Goal: Transaction & Acquisition: Purchase product/service

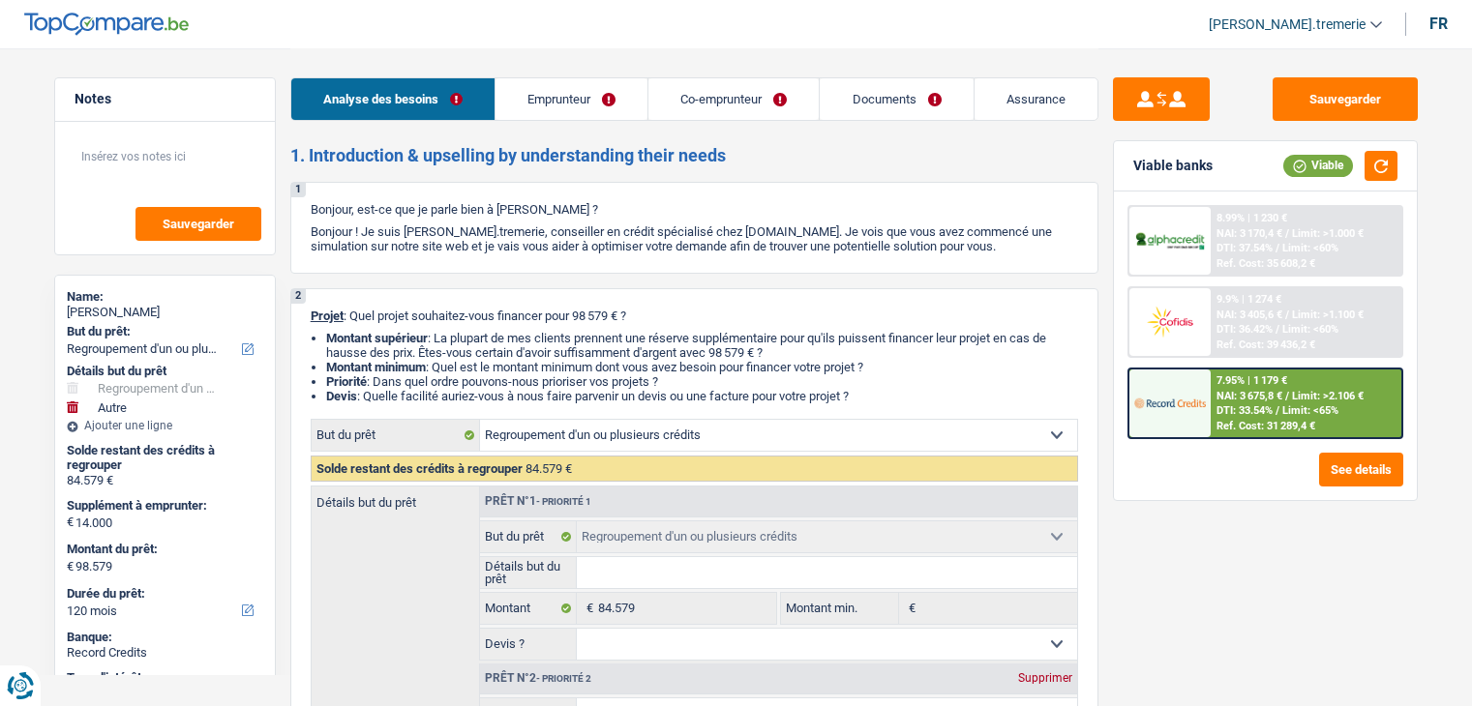
select select "refinancing"
select select "other"
select select "120"
select select "refinancing"
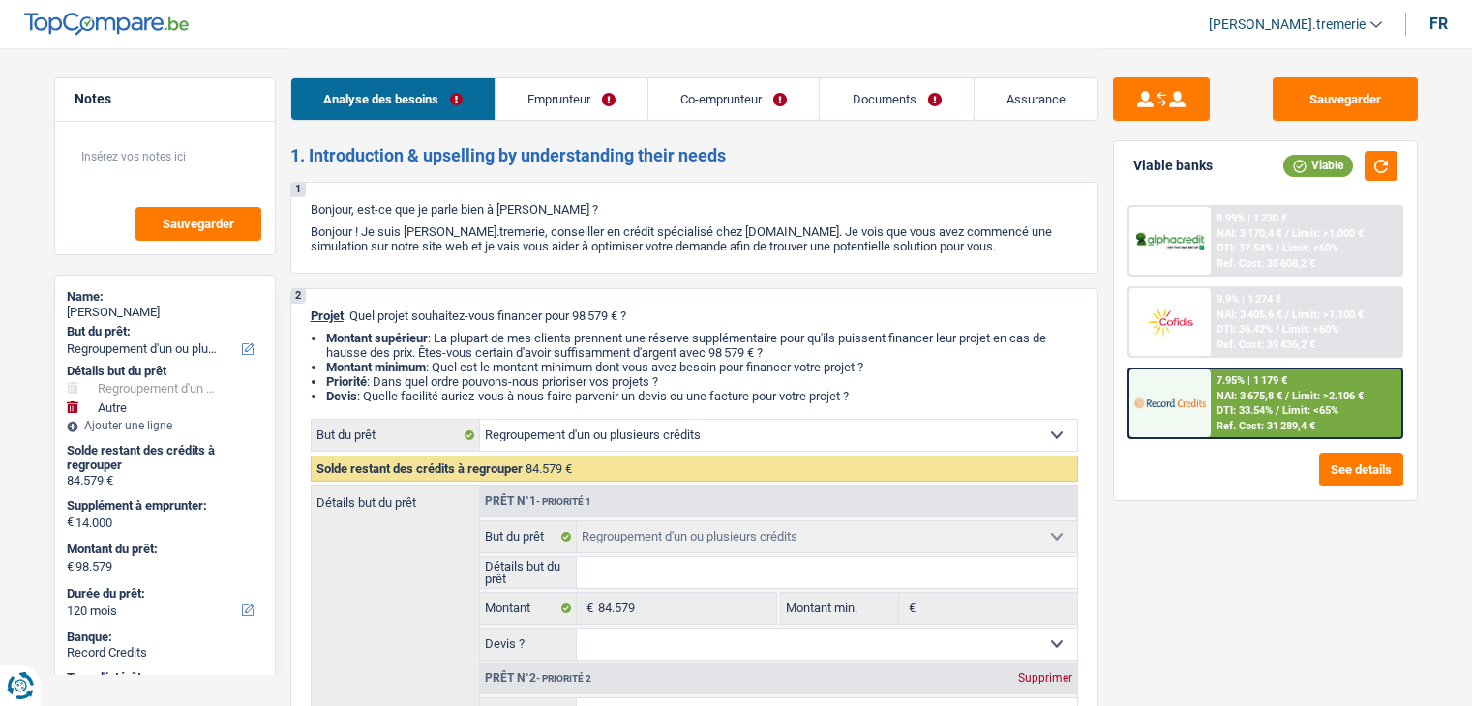
select select "refinancing"
select select "other"
select select "yes"
select select "120"
select select "worker"
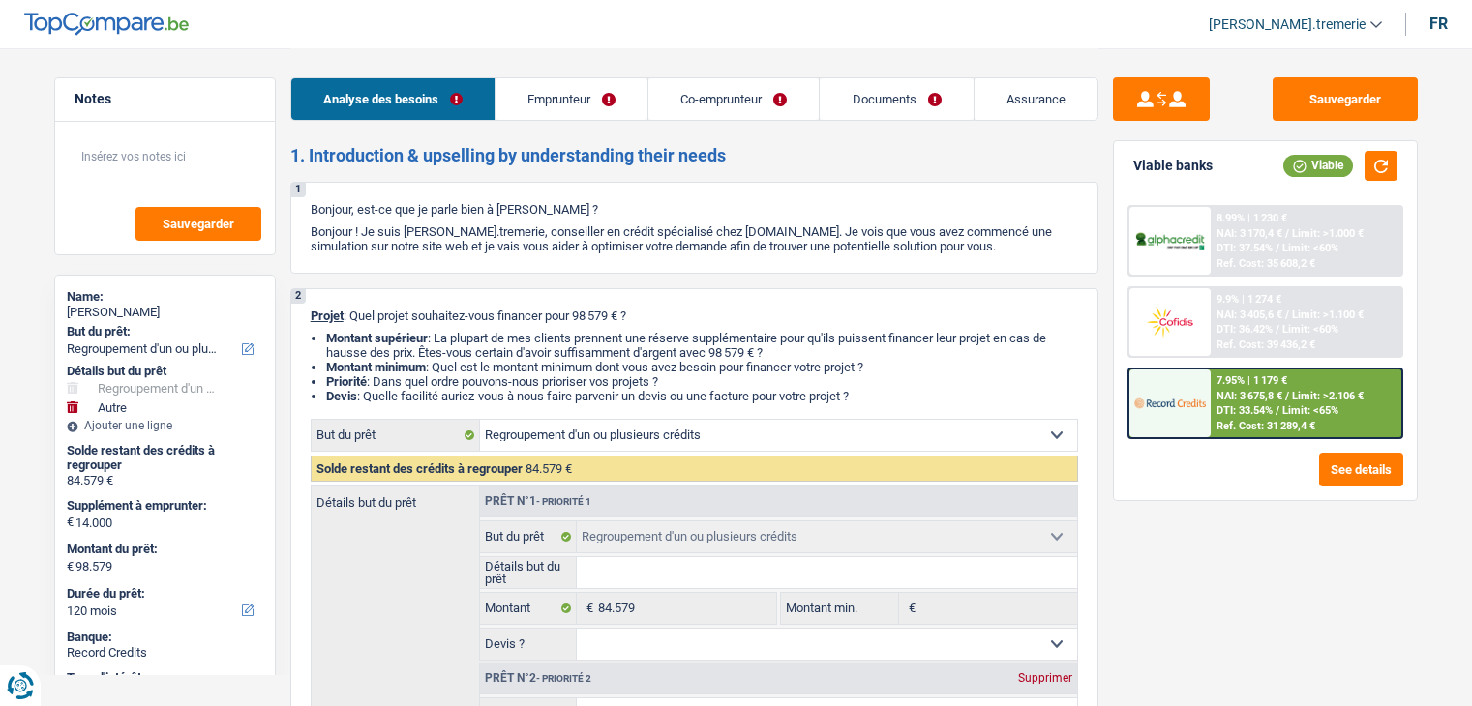
select select "privateEmployee"
select select "netSalary"
select select "mealVouchers"
select select "familyAllowances"
select select "netSalary"
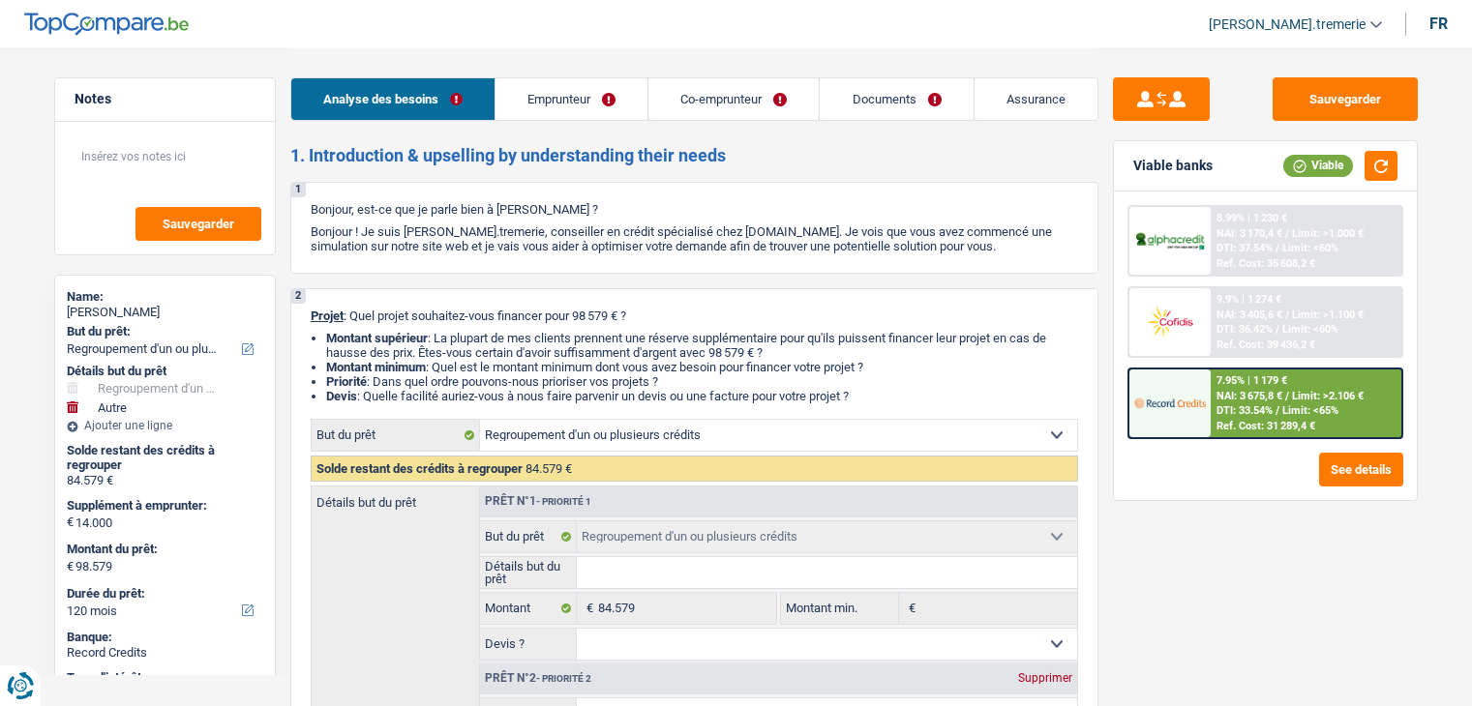
select select "mealVouchers"
select select "ownerWithMortgage"
select select "mortgage"
select select "240"
select select "personalLoan"
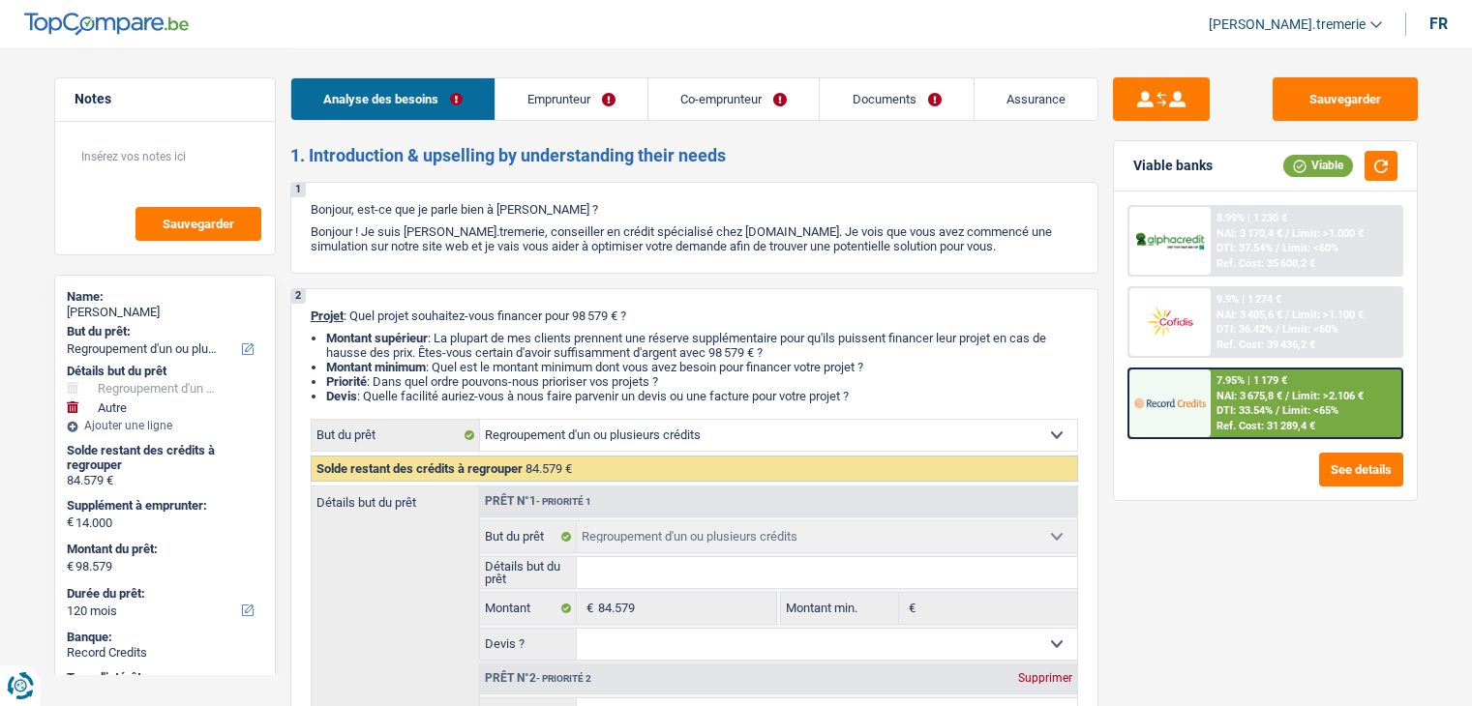
select select "homeFurnishingOrRelocation"
select select "84"
select select "carLoan"
select select "60"
select select "cardOrCredit"
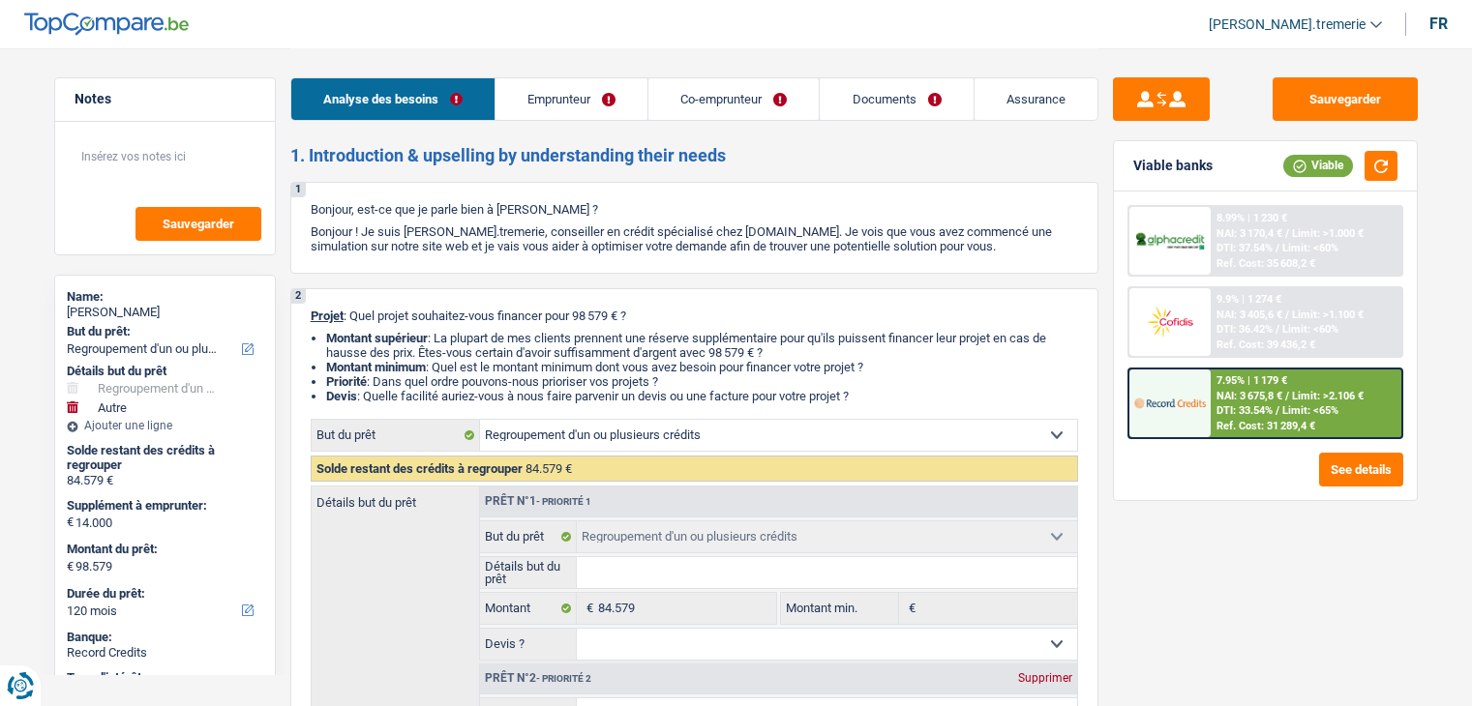
select select "cardOrCredit"
select select "refinancing"
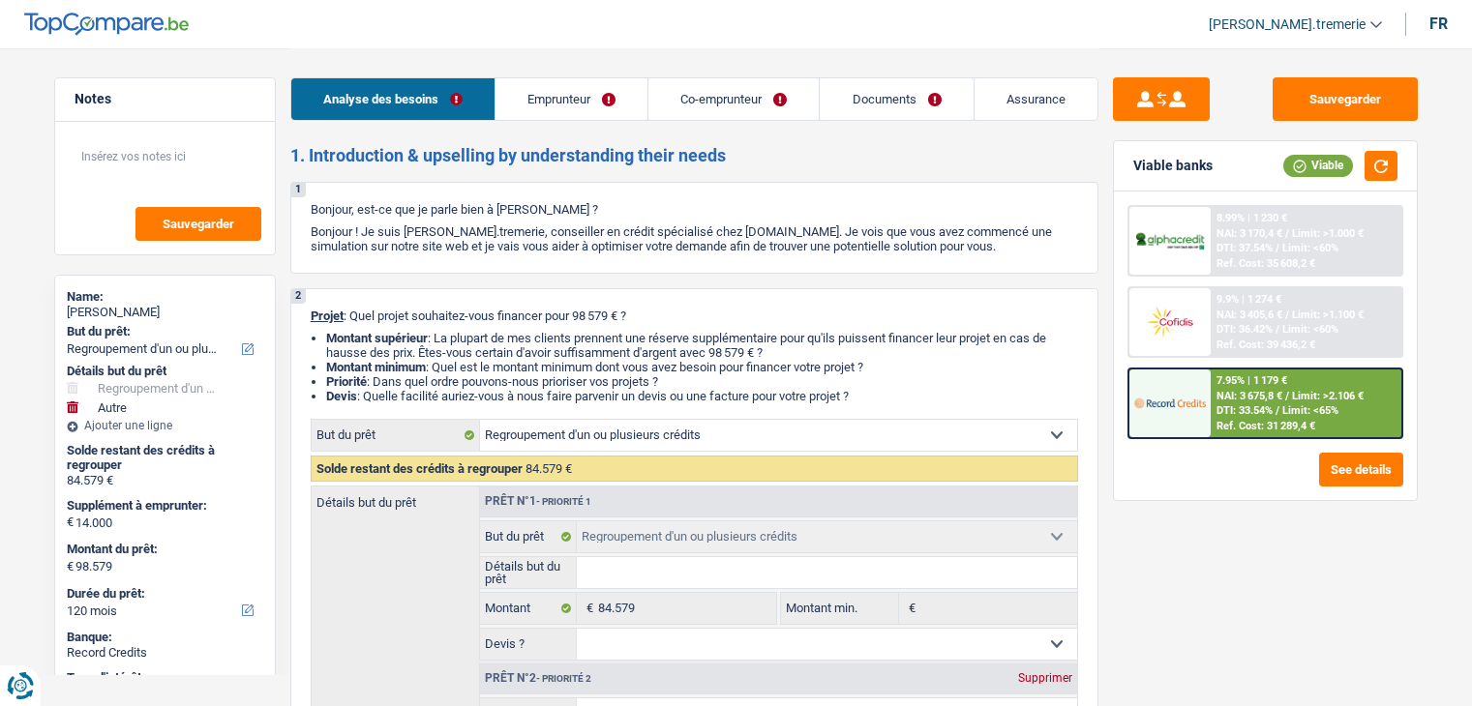
select select "other"
select select "yes"
select select "120"
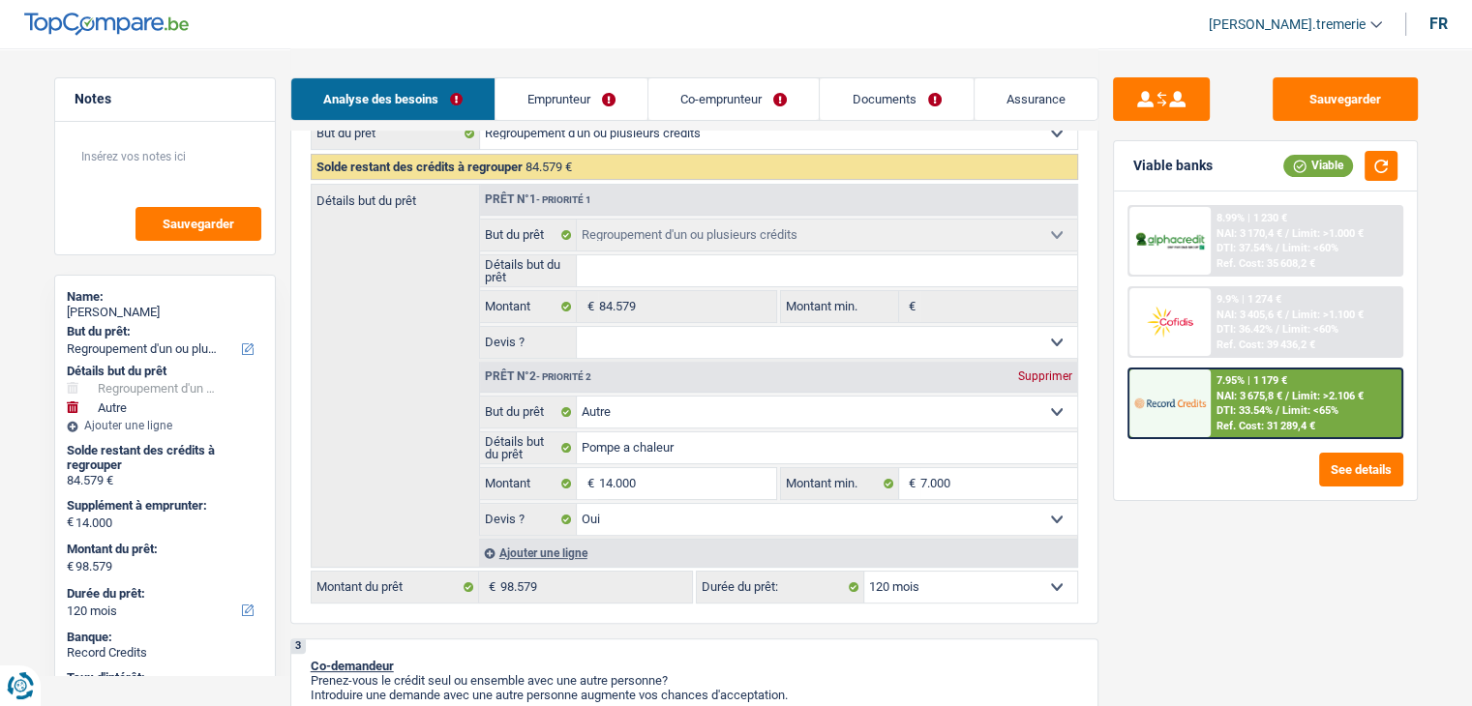
scroll to position [306, 0]
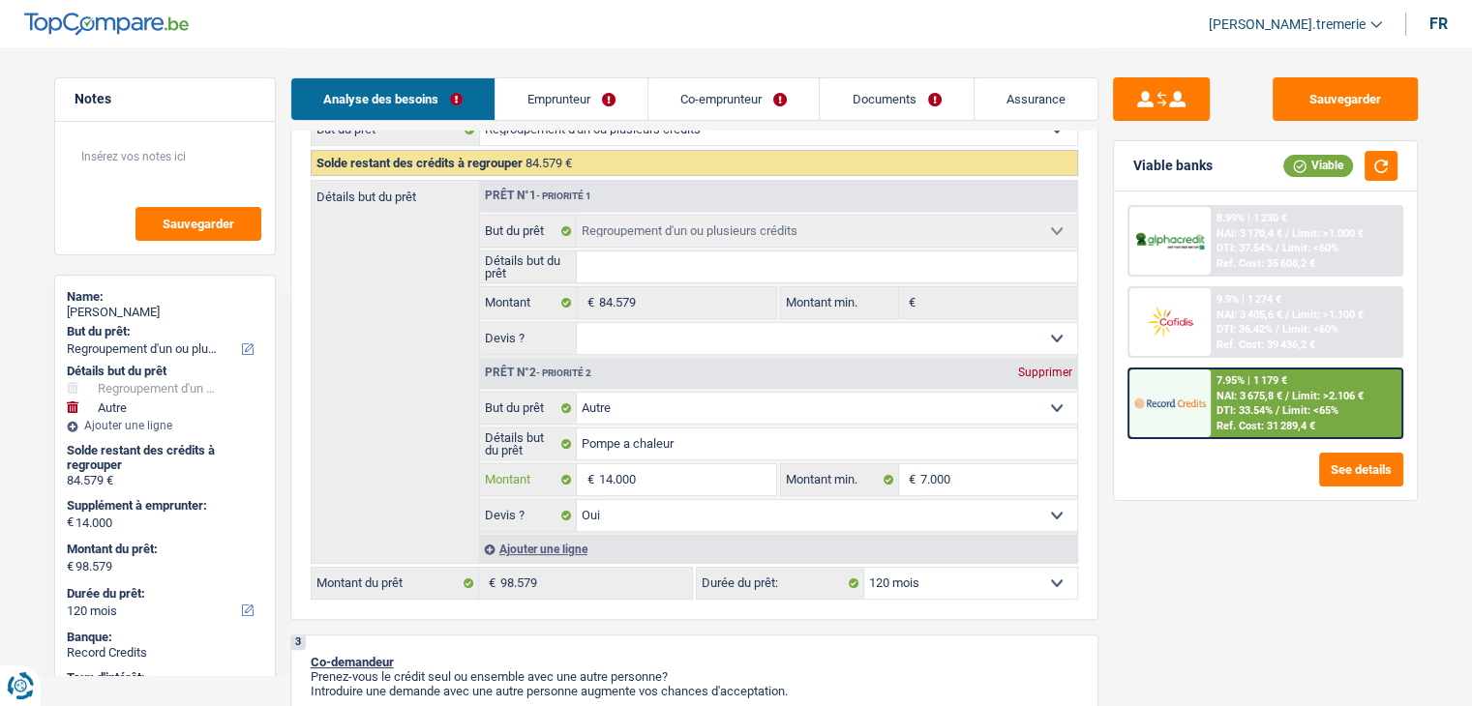
click at [667, 471] on input "14.000" at bounding box center [686, 479] width 177 height 31
click at [611, 479] on input "14.000" at bounding box center [686, 479] width 177 height 31
type input "1.000"
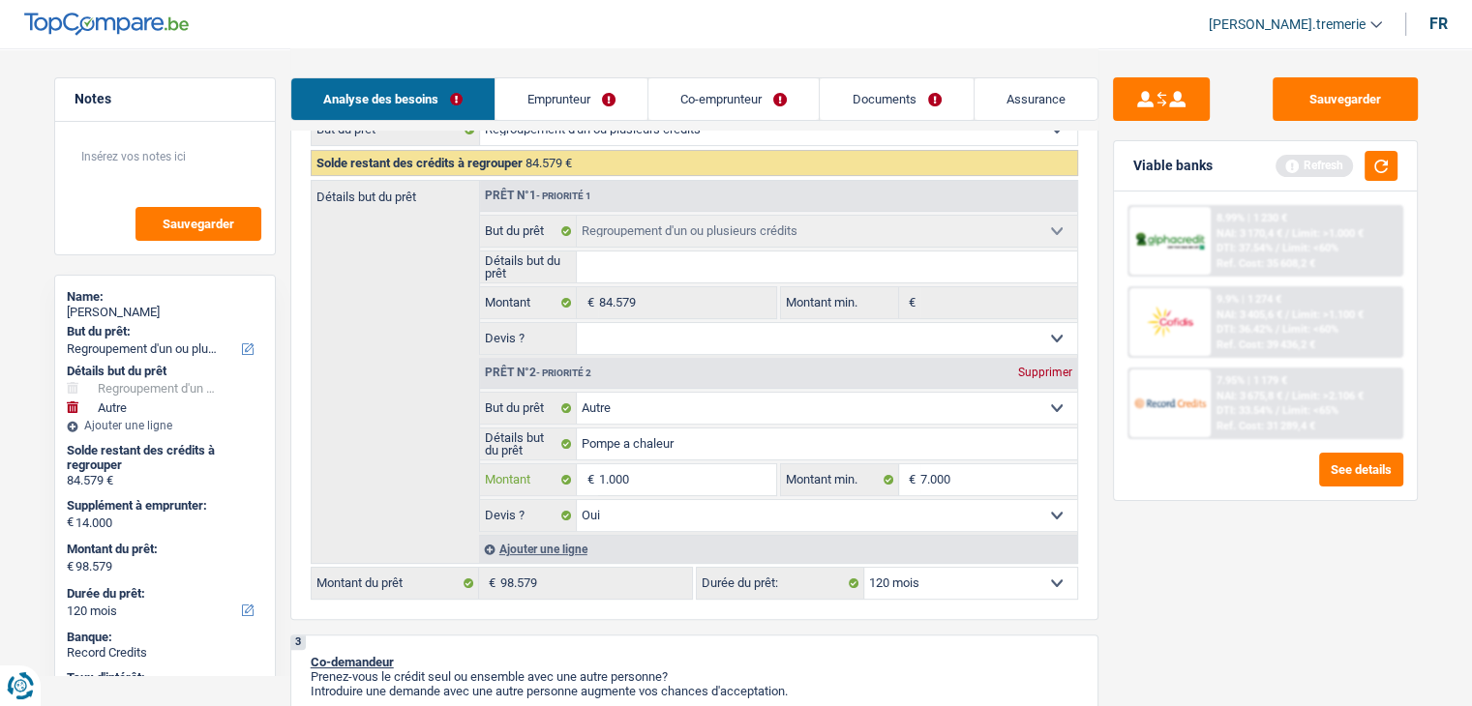
type input "13.000"
type input "1.300"
type input "13.900"
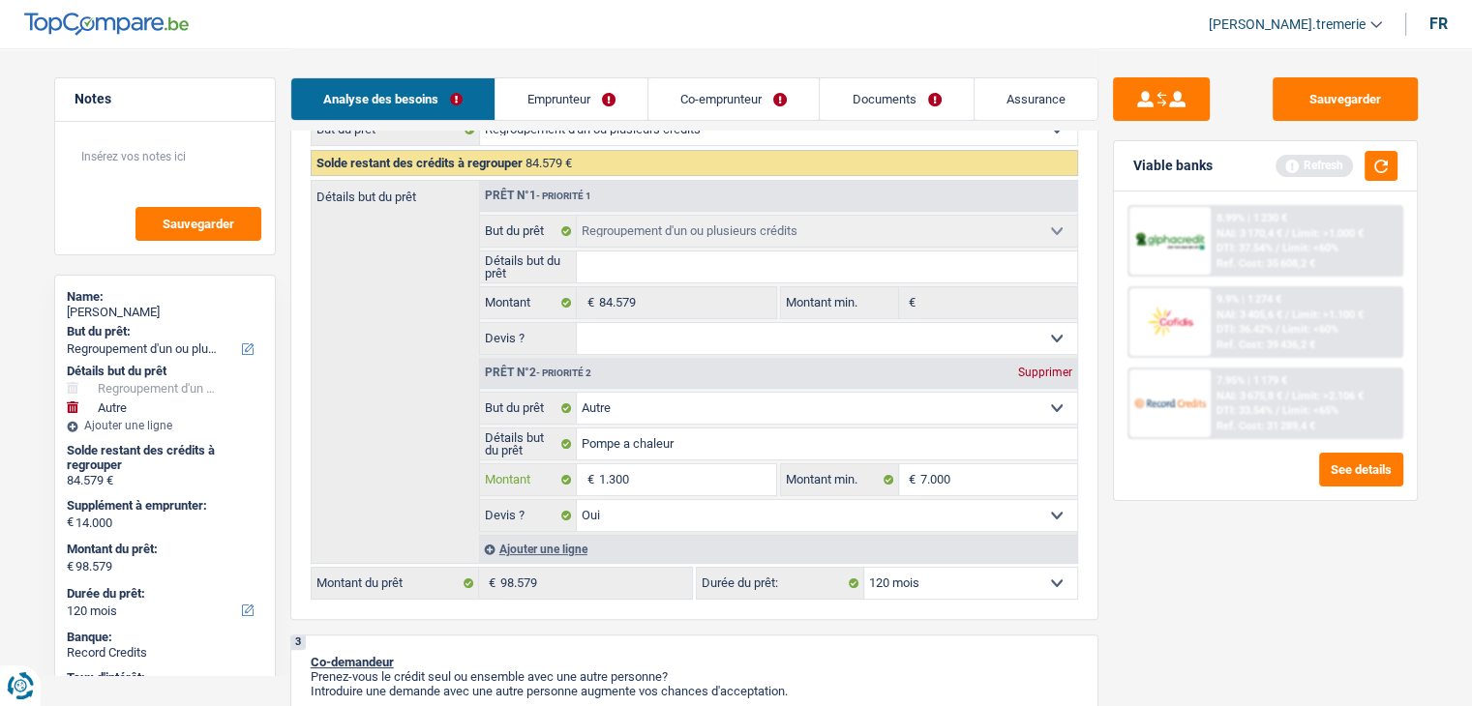
type input "13.900"
type input "1.390"
type input "13.920"
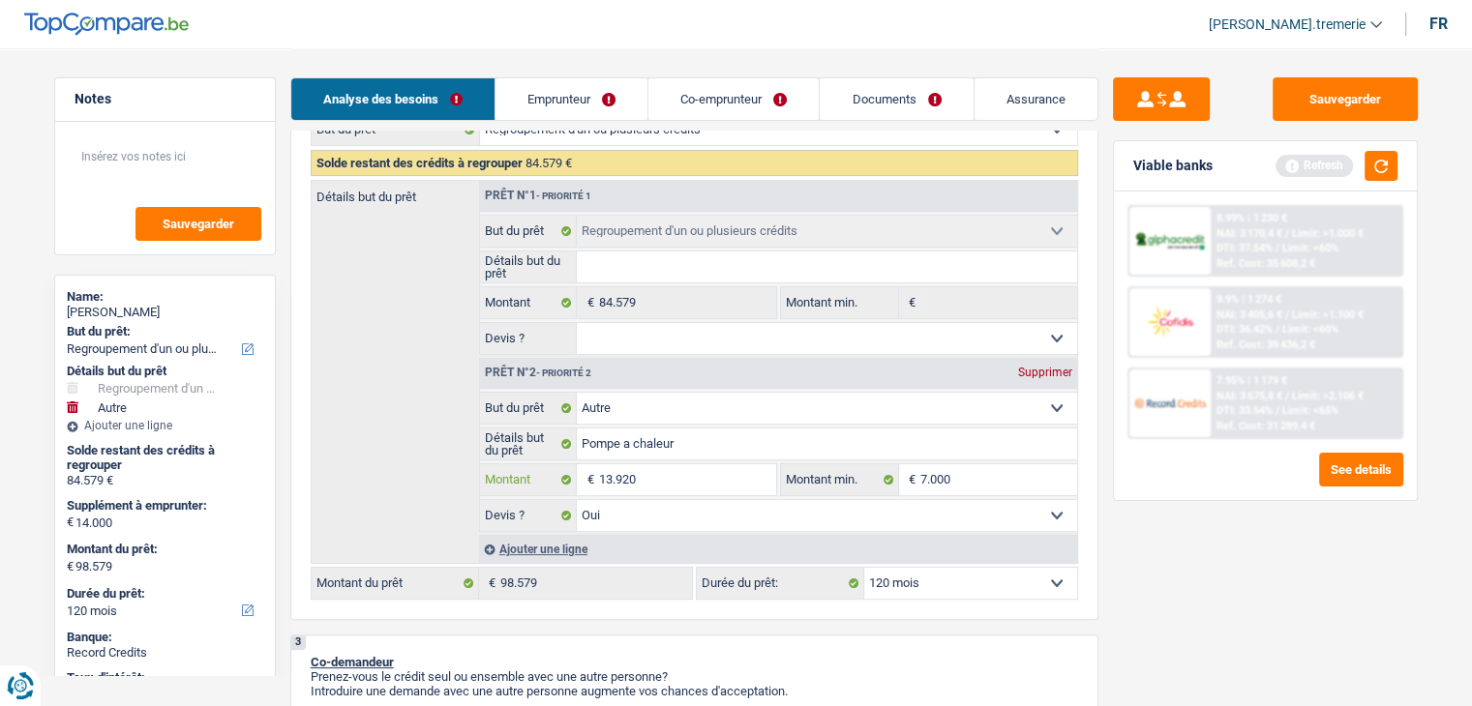
type input "139.210"
type input "13.921"
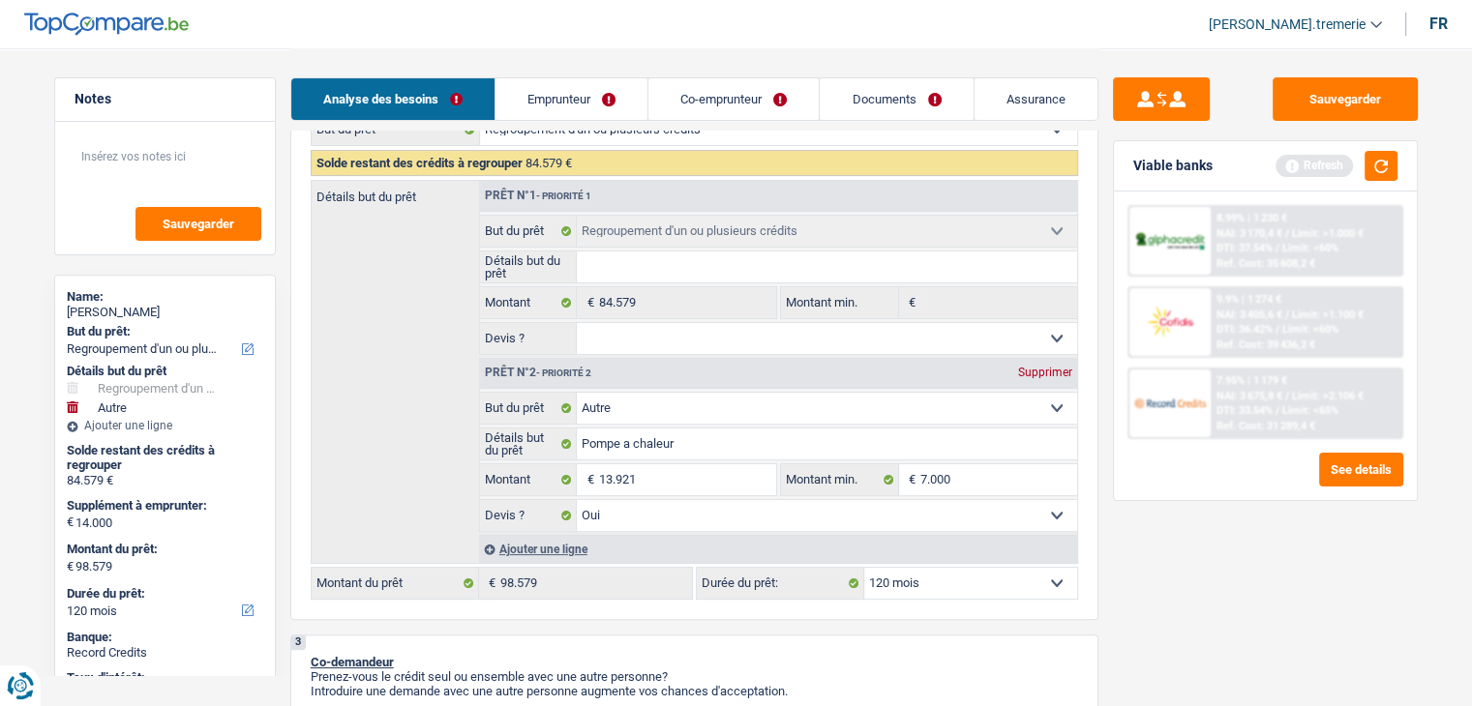
type input "13.921"
type input "98.500"
select select "144"
type input "98.500"
select select "144"
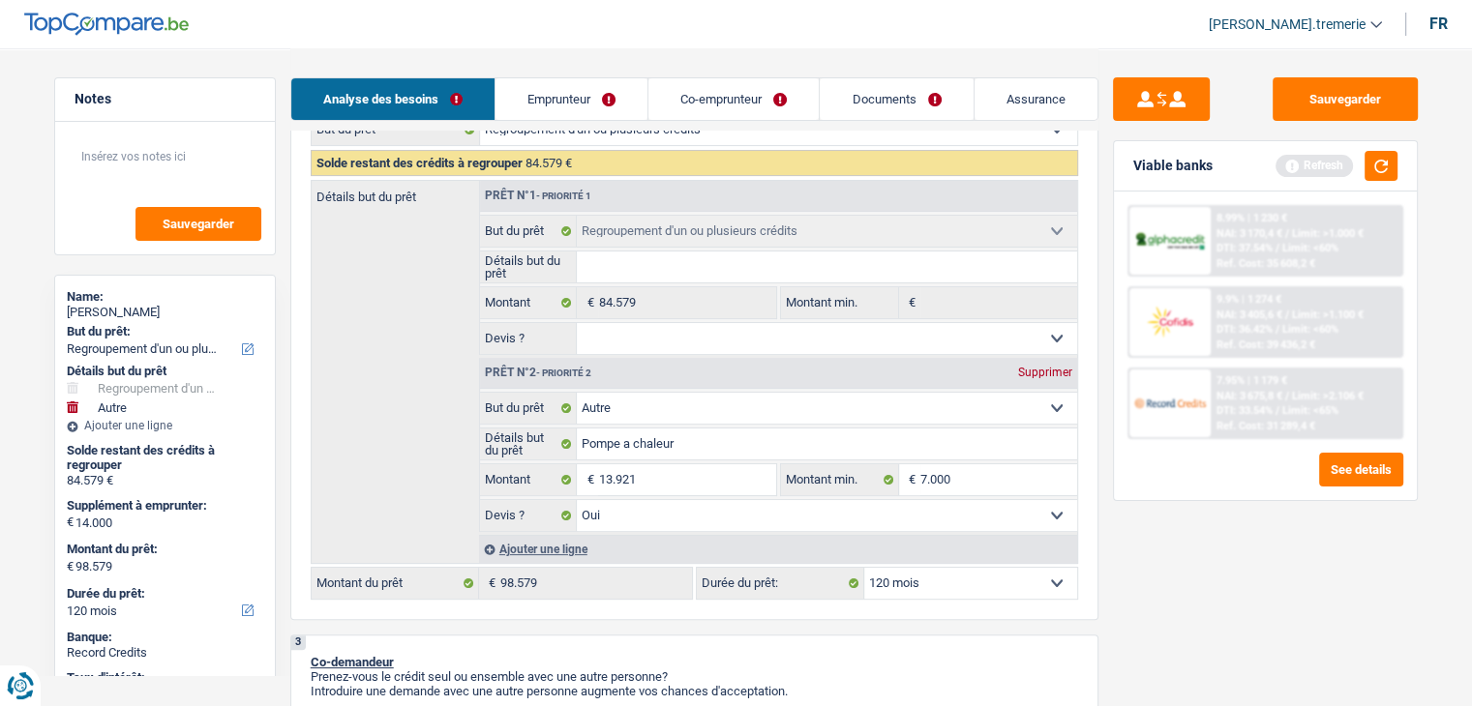
type input "98.500"
select select "144"
click at [664, 609] on div "2 Projet : Quel projet souhaitez-vous financer pour 98 579 € ? Montant supérieu…" at bounding box center [694, 302] width 808 height 638
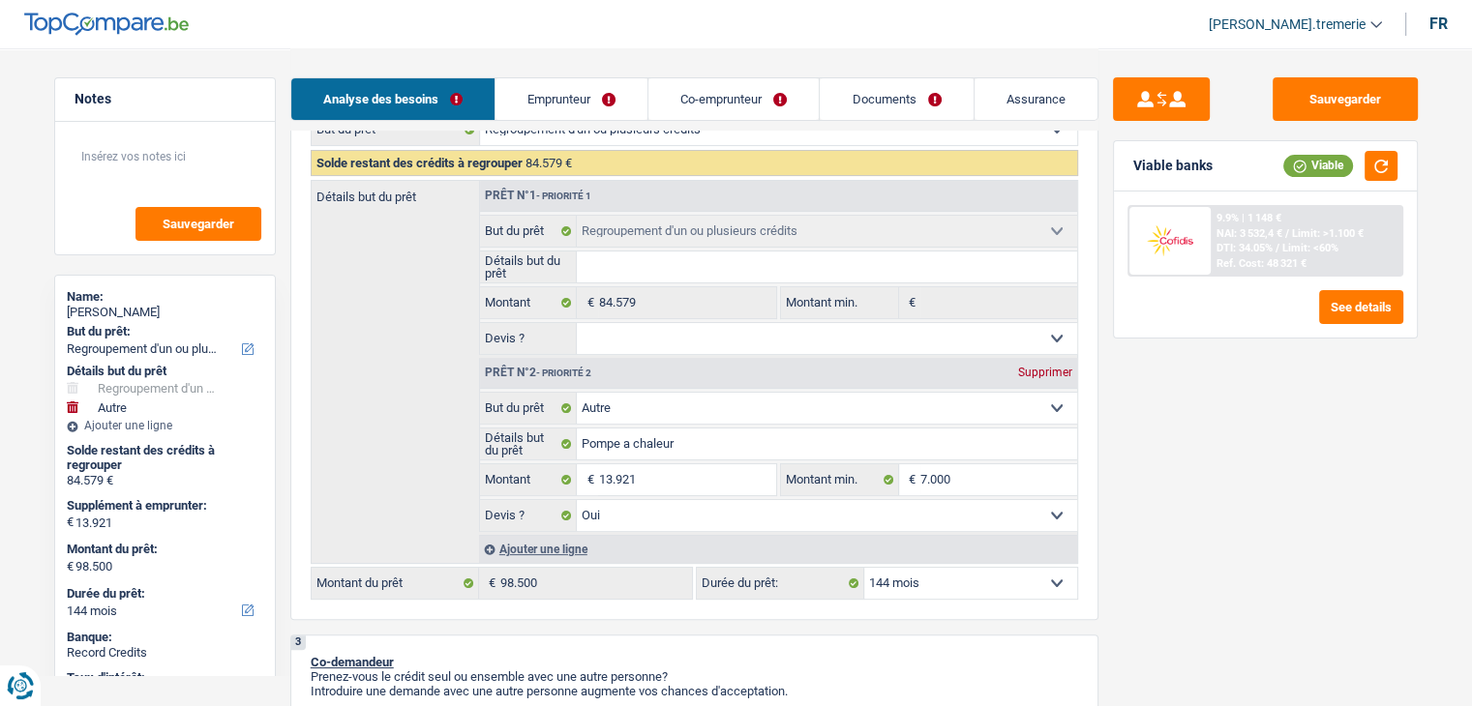
click at [961, 575] on select "12 mois 18 mois 24 mois 30 mois 36 mois 42 mois 48 mois 60 mois 72 mois 84 mois…" at bounding box center [970, 583] width 213 height 31
select select "120"
click at [864, 568] on select "12 mois 18 mois 24 mois 30 mois 36 mois 42 mois 48 mois 60 mois 72 mois 84 mois…" at bounding box center [970, 583] width 213 height 31
select select "120"
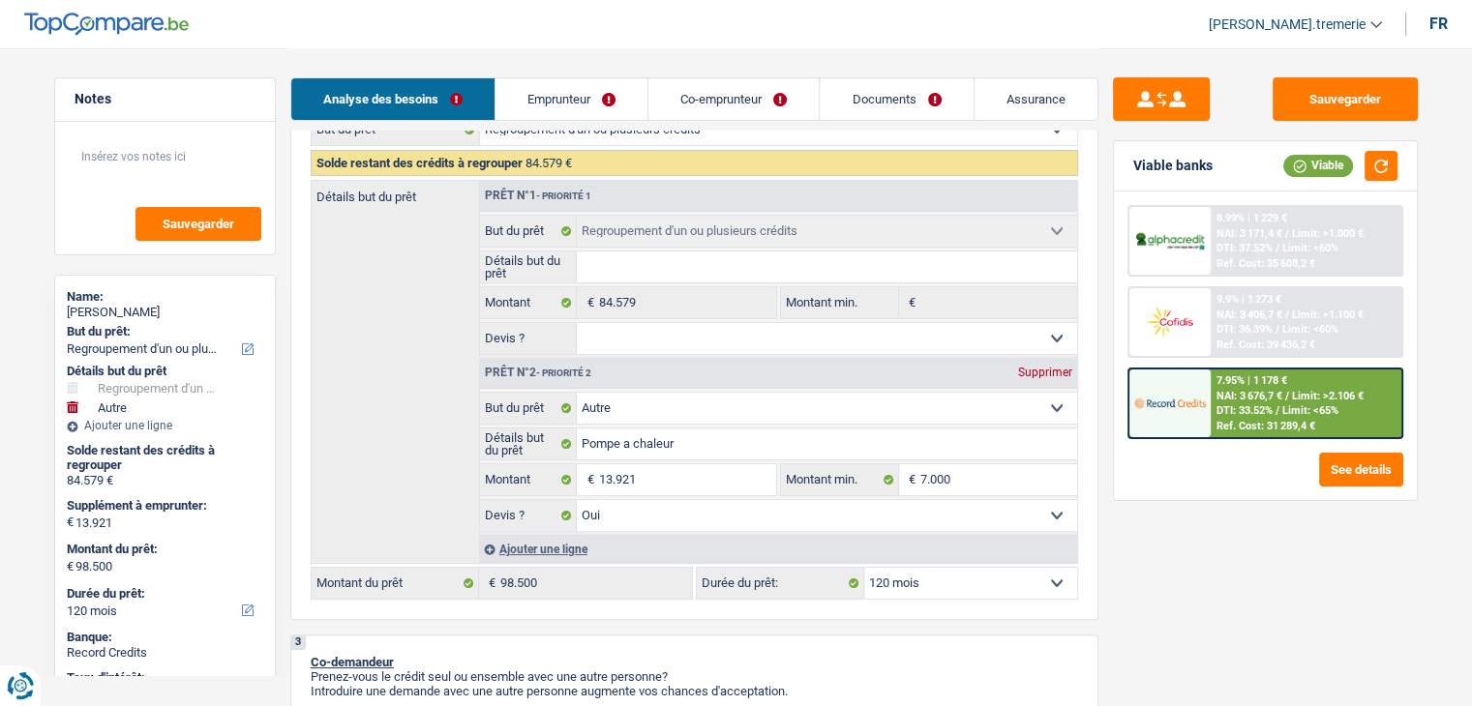
click at [1244, 390] on span "NAI: 3 676,7 €" at bounding box center [1249, 396] width 66 height 13
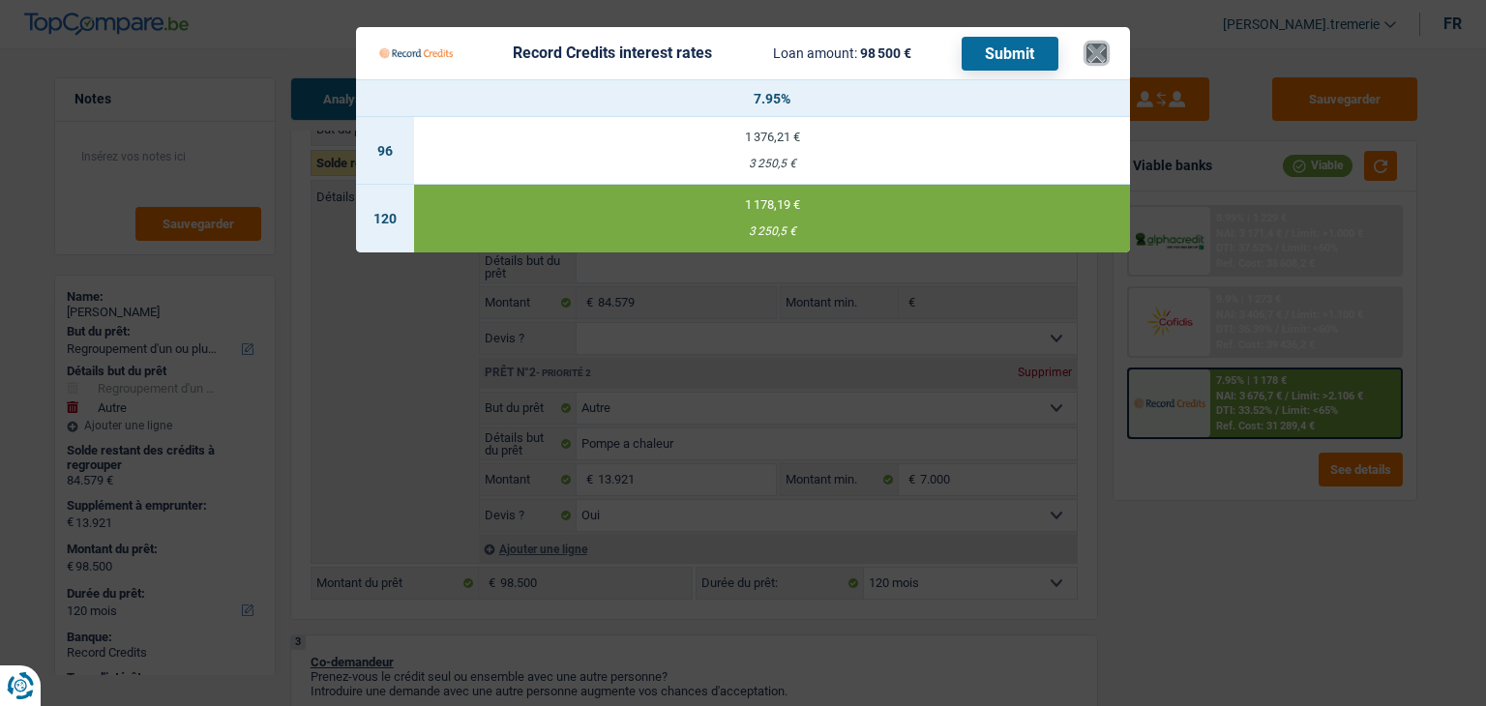
click at [1091, 54] on button "×" at bounding box center [1096, 53] width 20 height 19
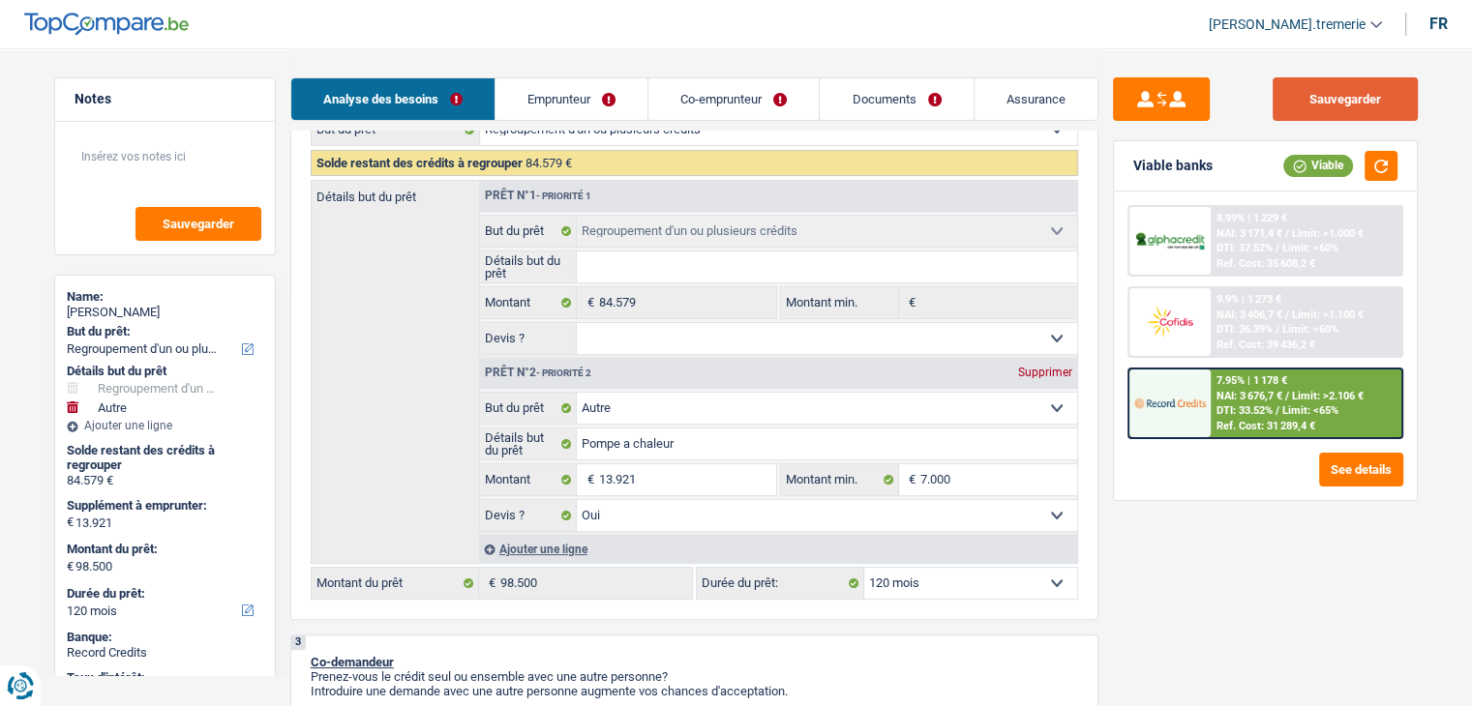
click at [1369, 97] on button "Sauvegarder" at bounding box center [1344, 99] width 145 height 44
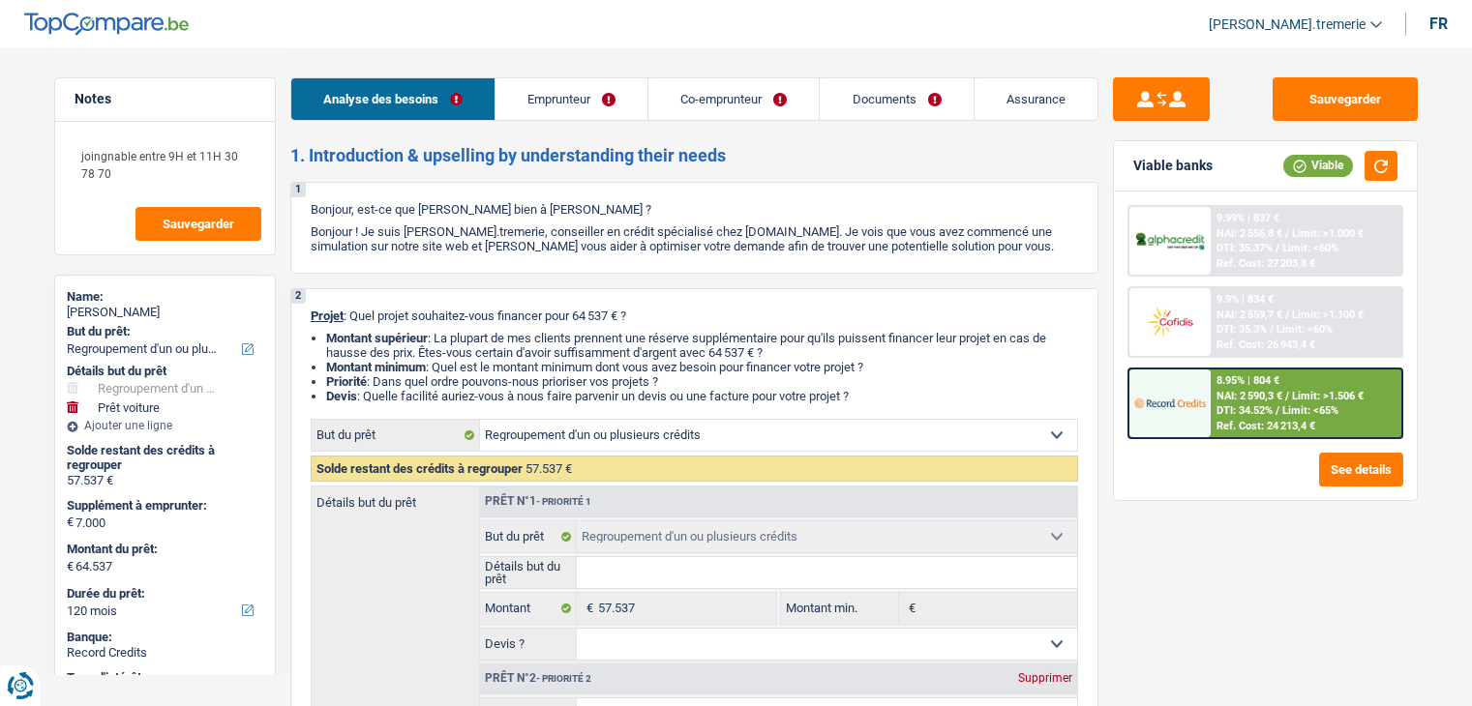
select select "refinancing"
select select "car"
select select "120"
select select "refinancing"
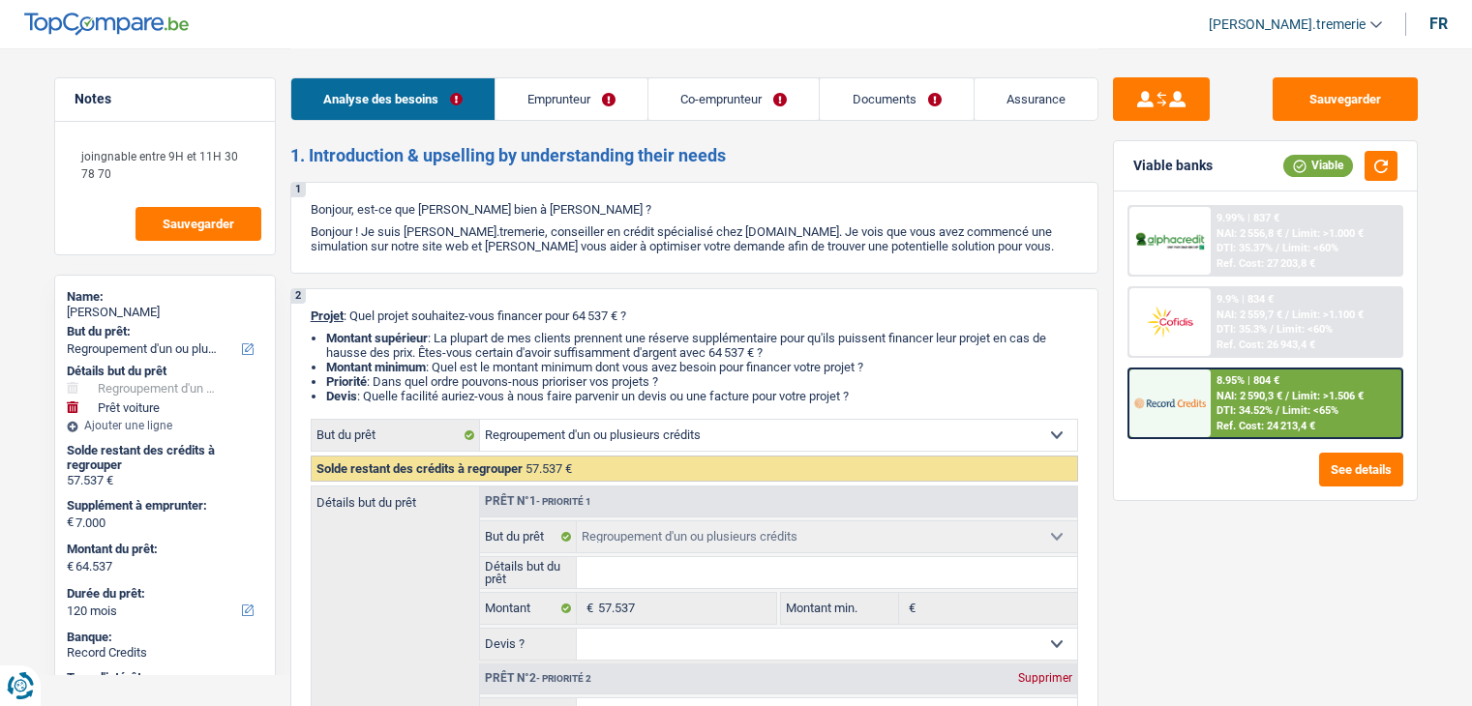
select select "refinancing"
select select "car"
select select "false"
select select "120"
select select "retired"
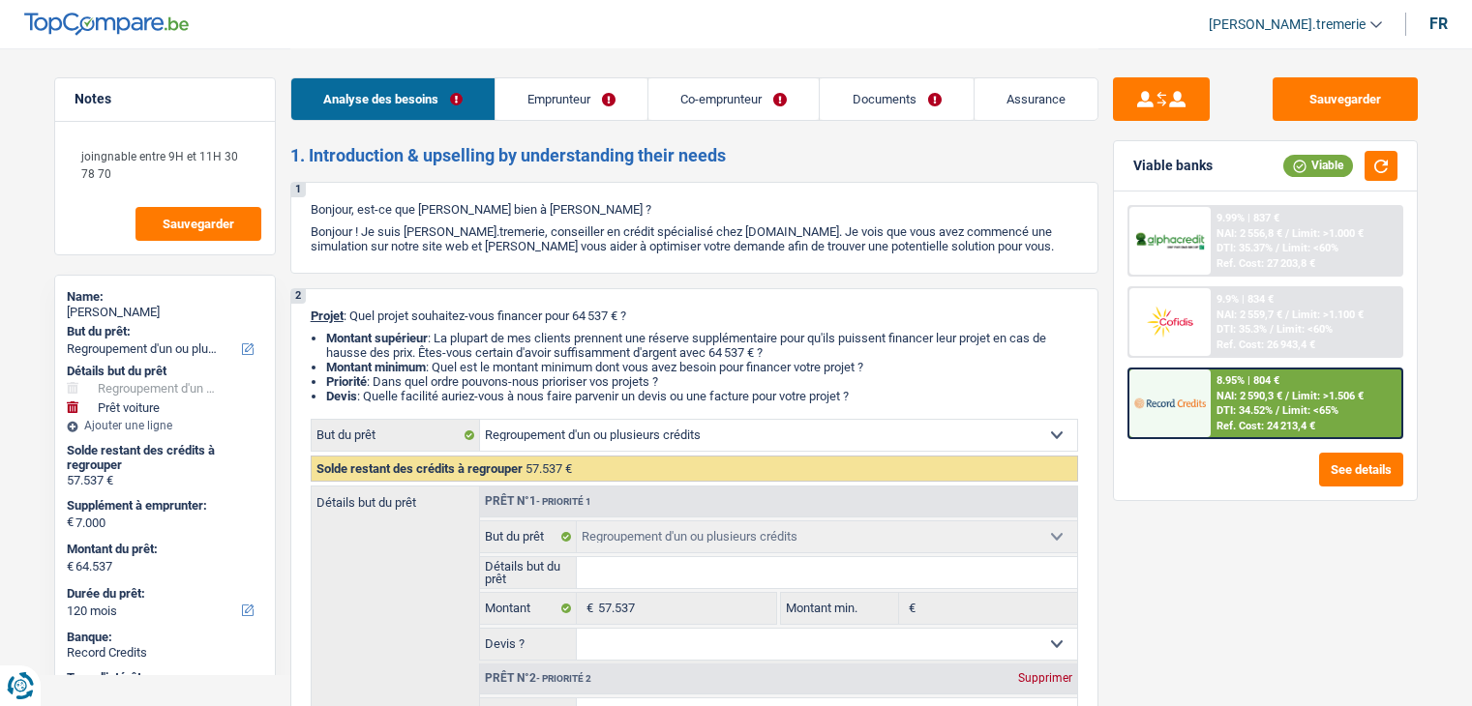
select select "retired"
select select "pension"
select select "ownerWithMortgage"
select select "personalLoan"
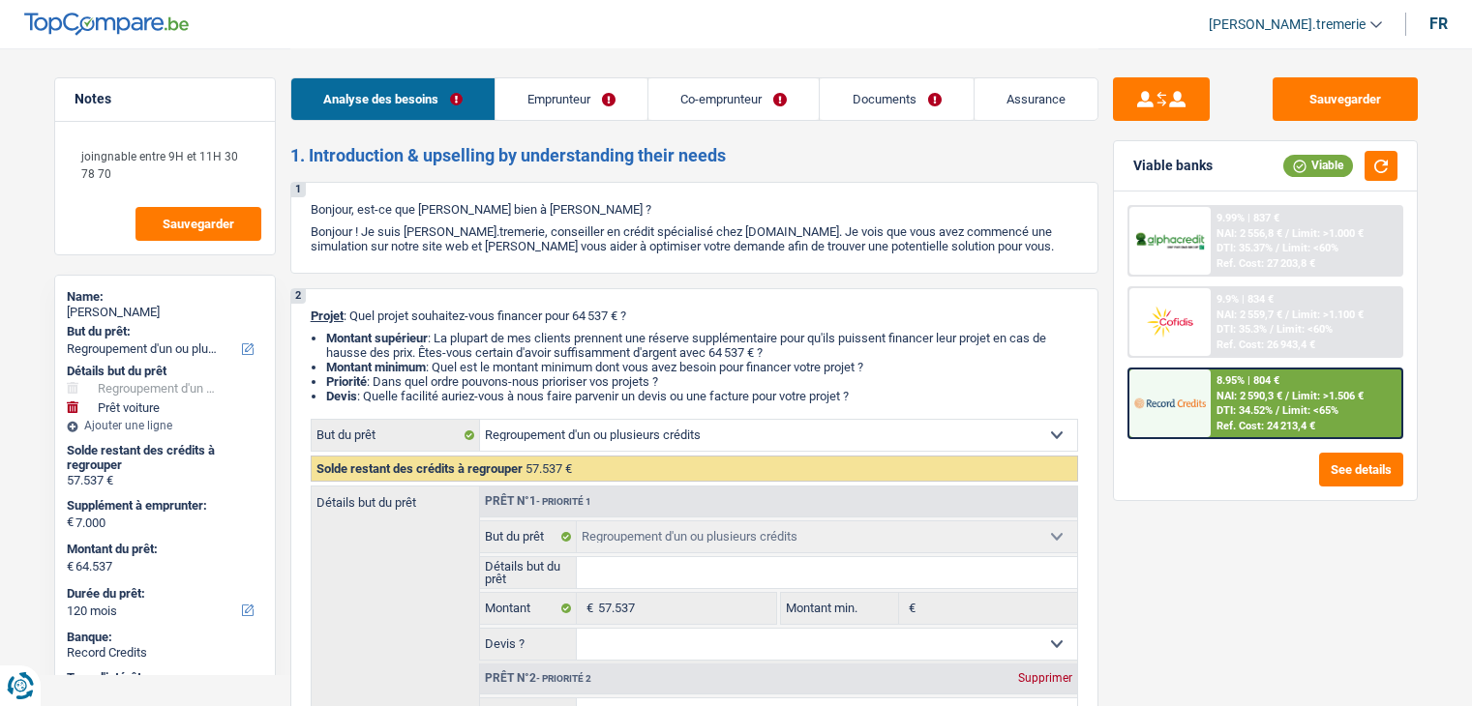
select select "medicalFees"
select select "48"
select select "cardOrCredit"
select select "mortgage"
select select "300"
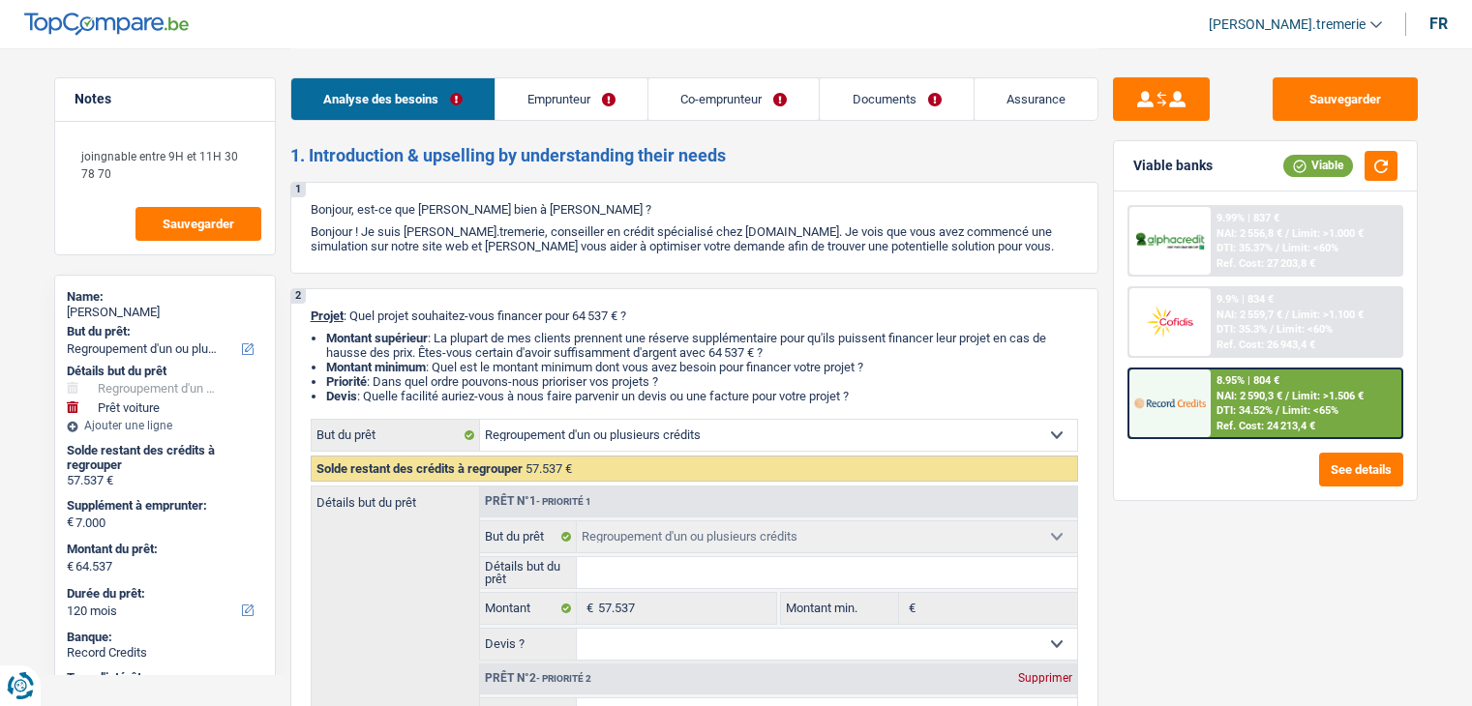
select select "refinancing"
select select "car"
select select "false"
select select "120"
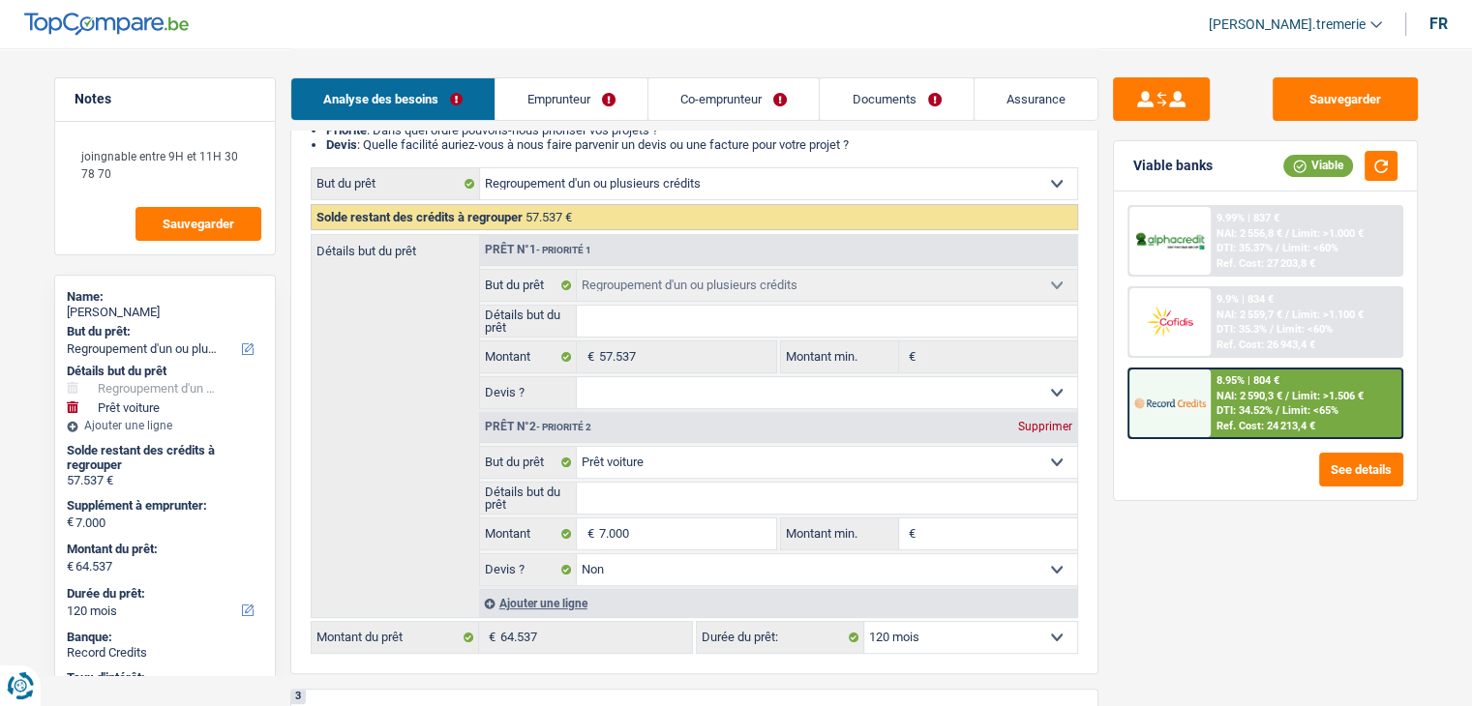
scroll to position [252, 0]
click at [600, 527] on input "7.000" at bounding box center [686, 534] width 177 height 31
type input "67.000"
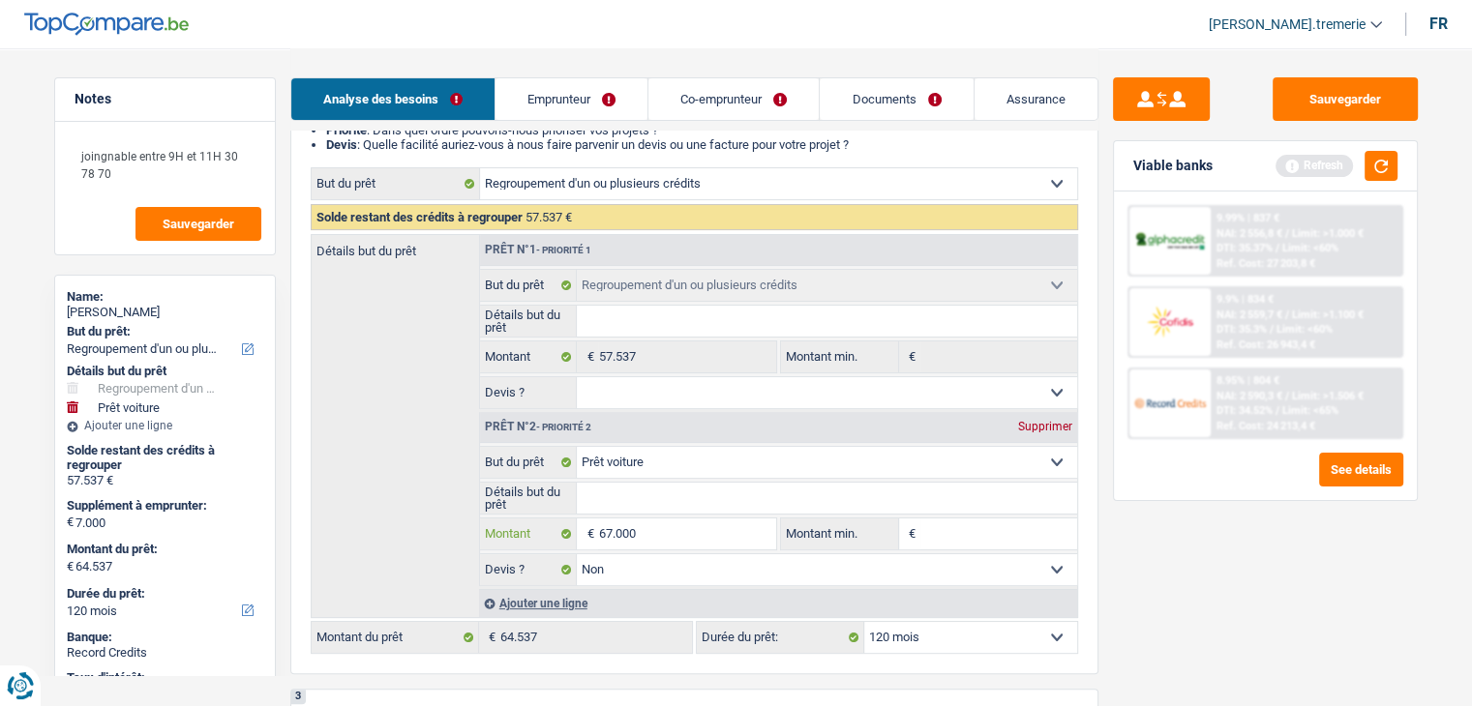
click at [633, 533] on input "67.000" at bounding box center [686, 534] width 177 height 31
type input "6.700"
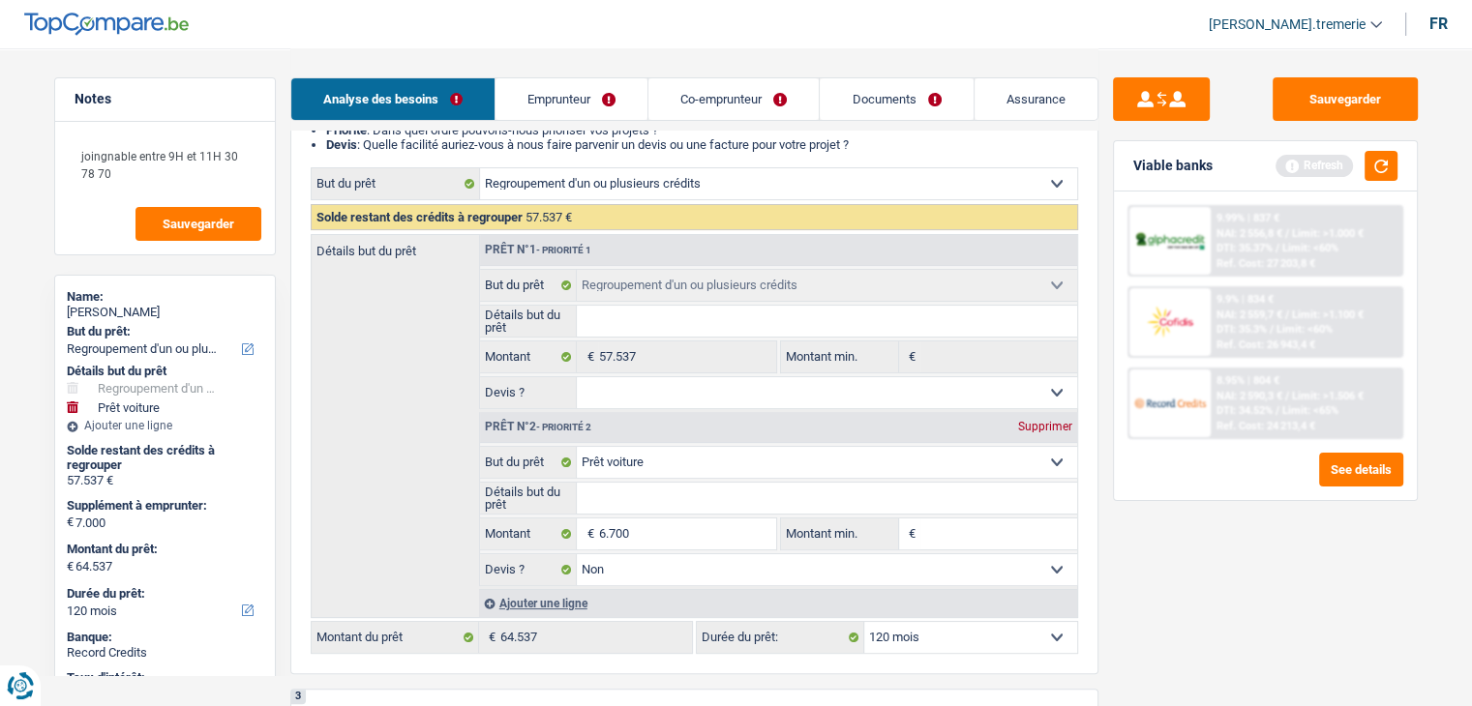
type input "64.237"
select select "144"
type input "64.237"
select select "144"
type input "64.237"
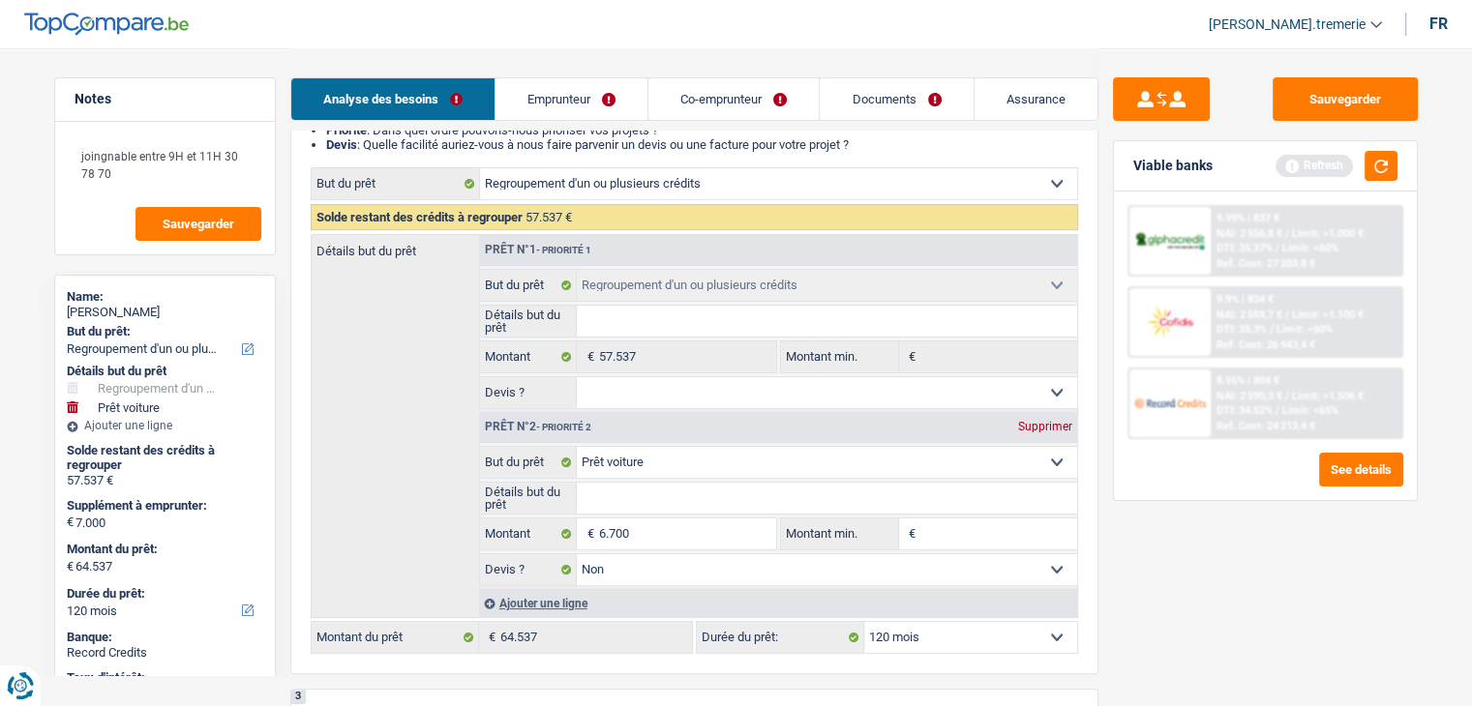
select select "144"
click at [1127, 628] on div "Sauvegarder Viable banks Refresh 9.99% | 837 € NAI: 2 556,8 € / Limit: >1.000 €…" at bounding box center [1265, 376] width 334 height 598
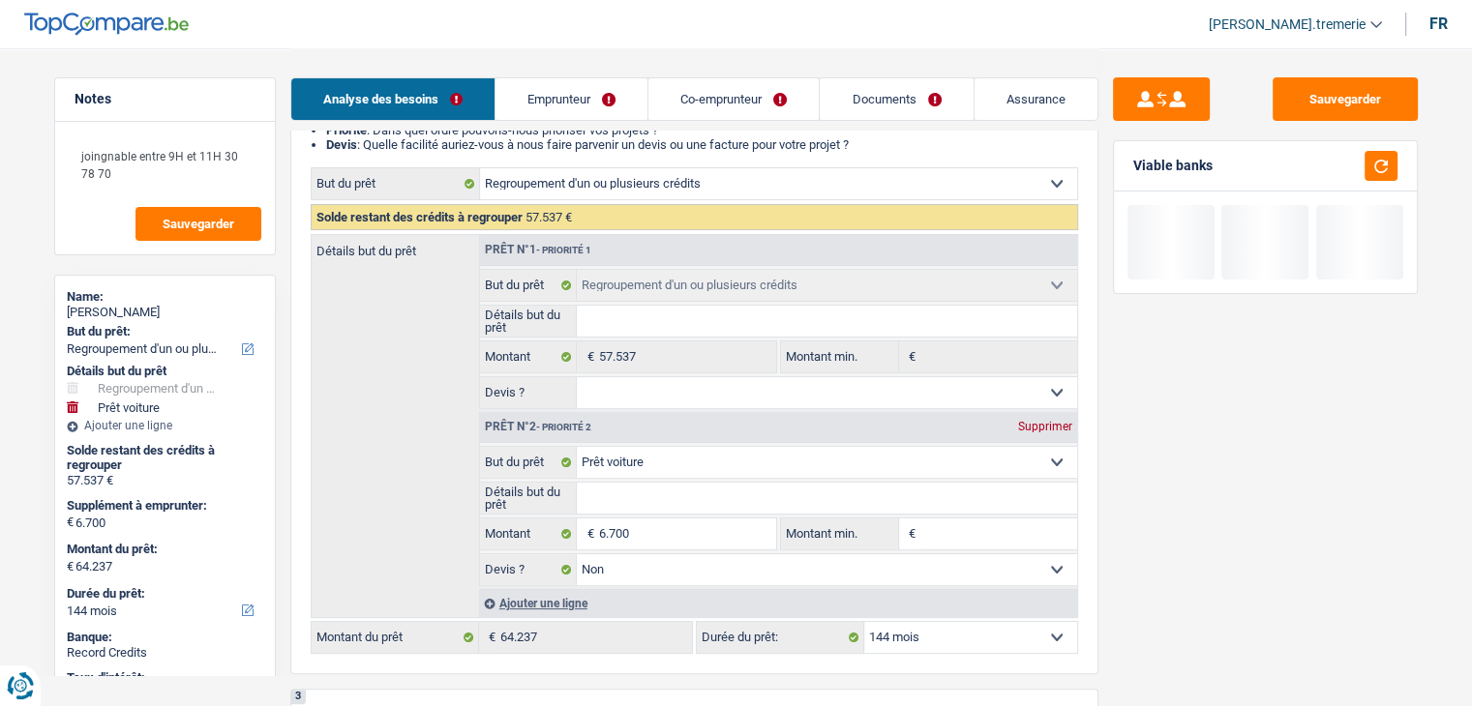
click at [1027, 622] on select "12 mois 18 mois 24 mois 30 mois 36 mois 42 mois 48 mois 60 mois 72 mois 84 mois…" at bounding box center [970, 637] width 213 height 31
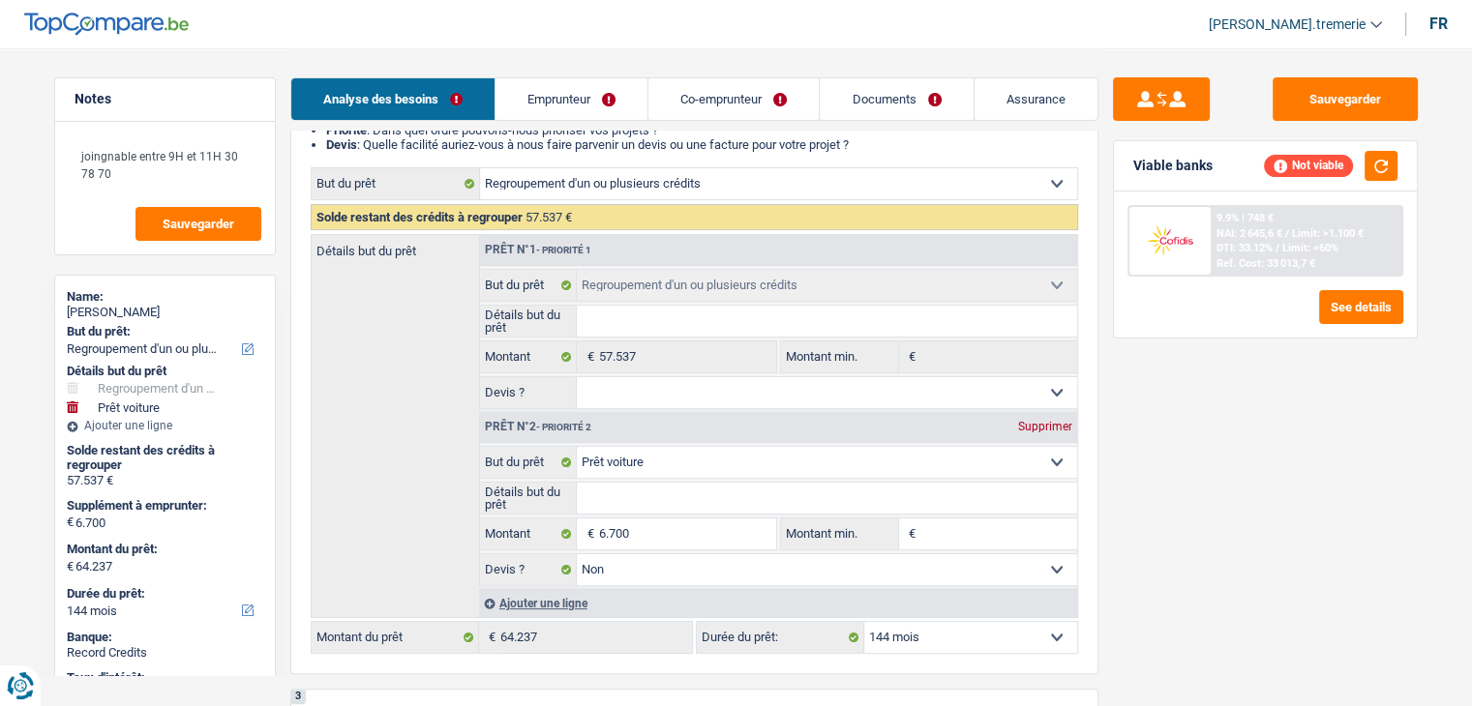
select select "120"
click at [864, 622] on select "12 mois 18 mois 24 mois 30 mois 36 mois 42 mois 48 mois 60 mois 72 mois 84 mois…" at bounding box center [970, 637] width 213 height 31
select select "120"
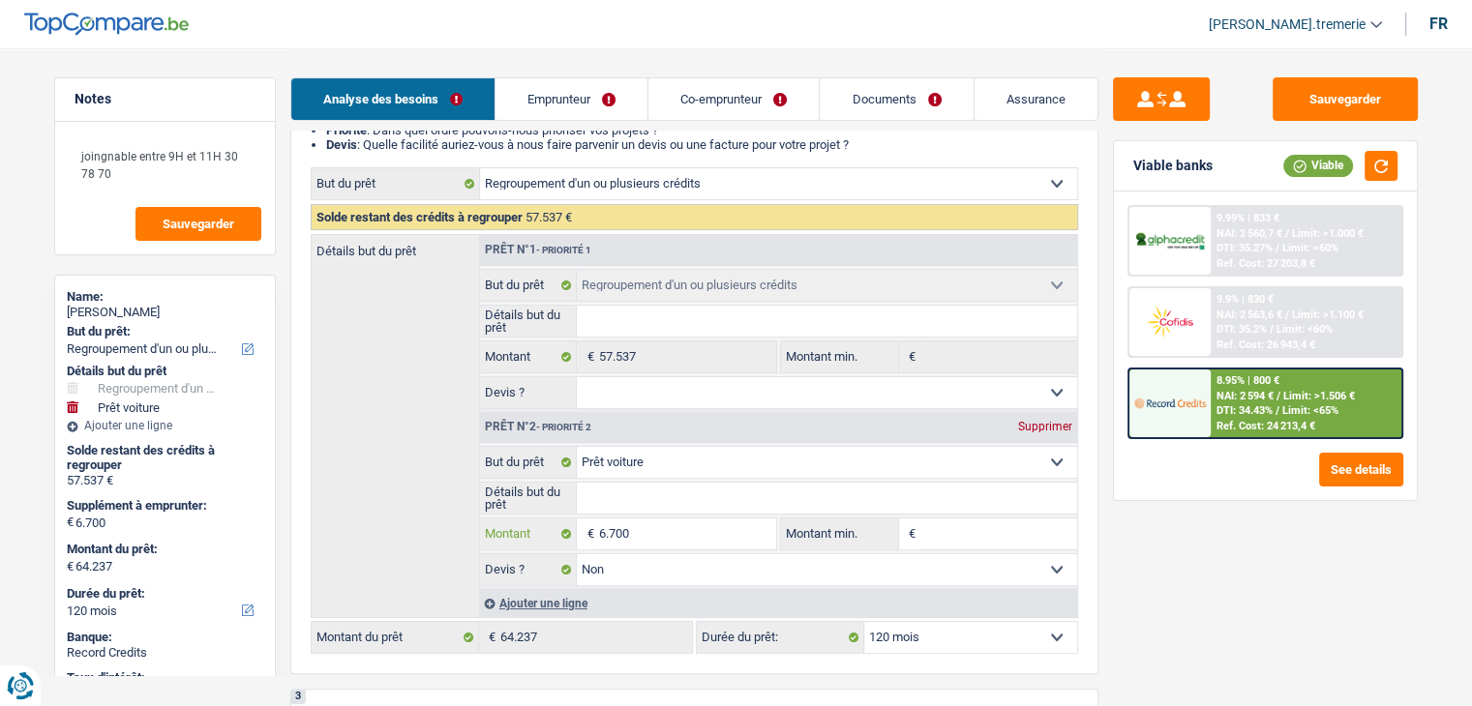
click at [602, 526] on input "6.700" at bounding box center [686, 534] width 177 height 31
type input "700"
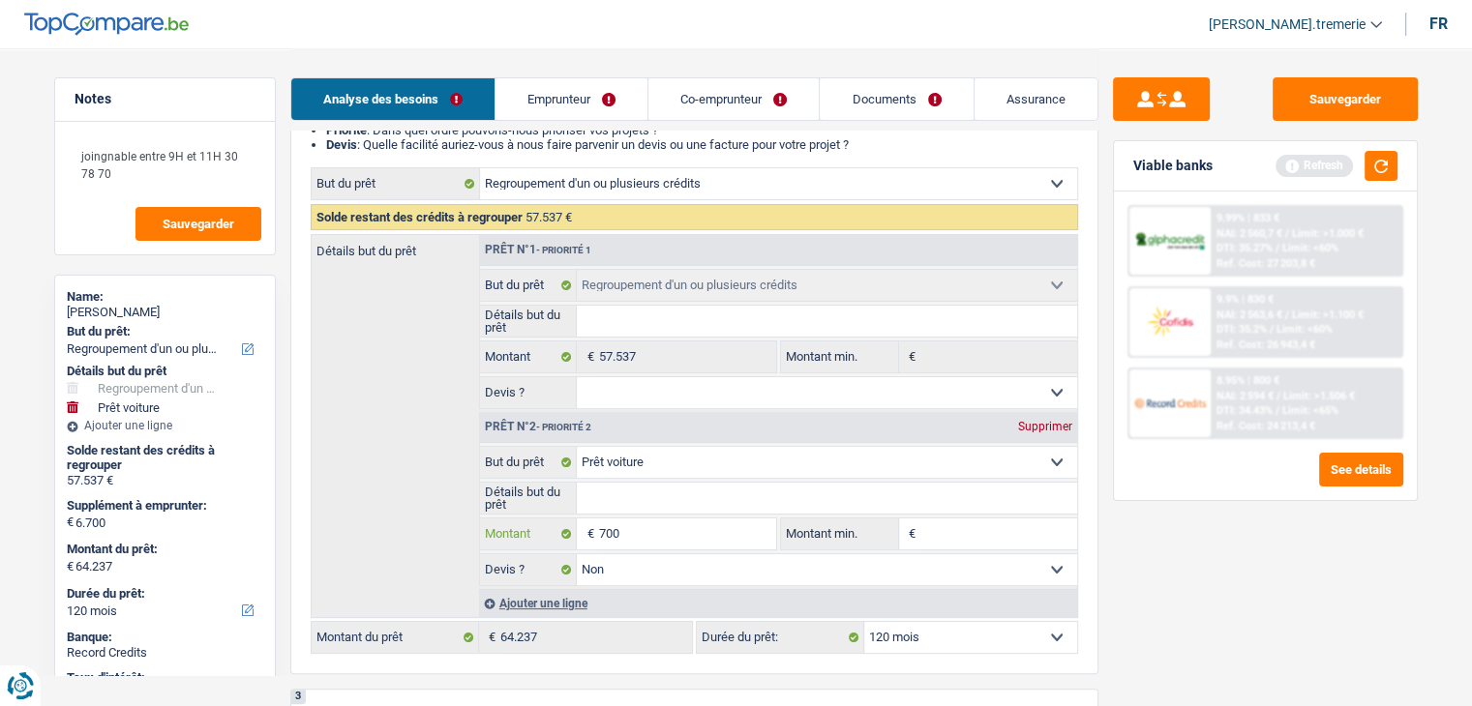
type input "1.700"
type input "13.700"
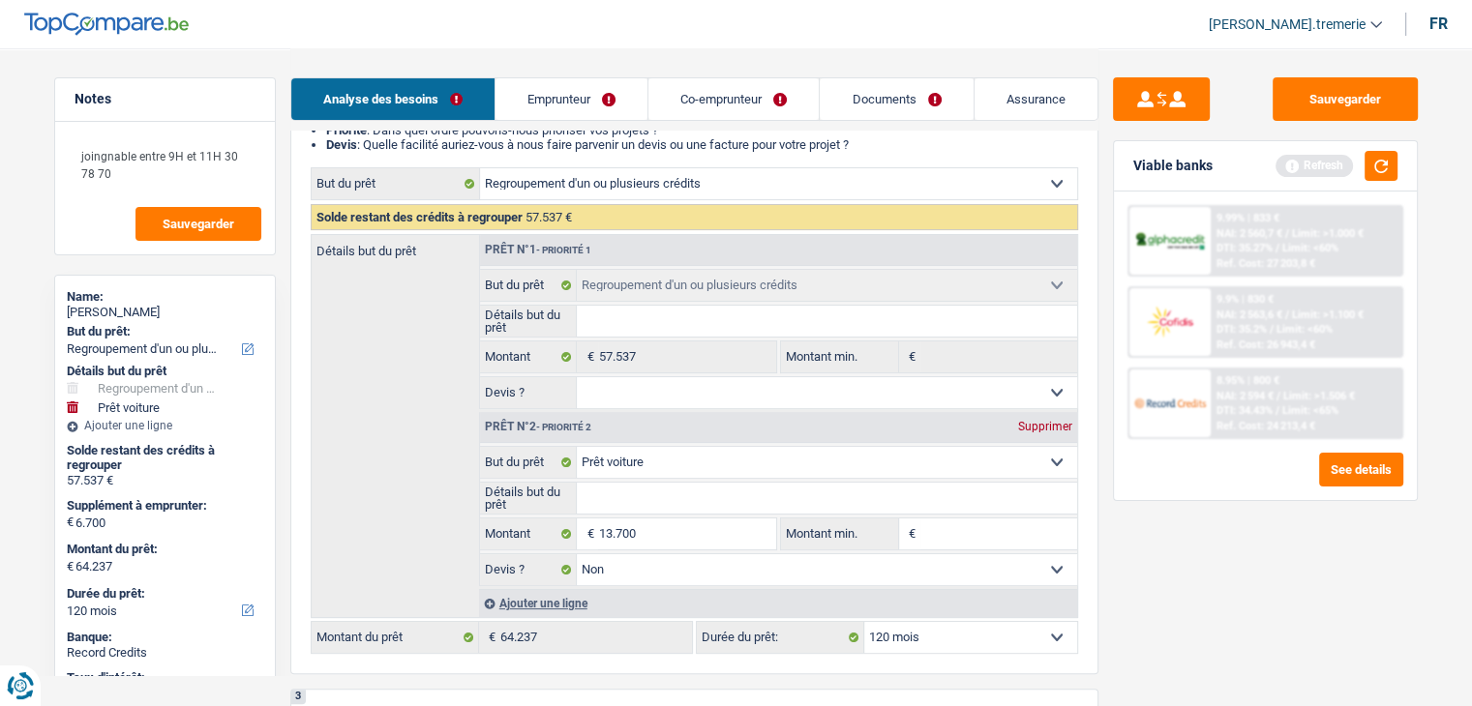
type input "13.700"
type input "71.237"
select select "144"
type input "71.237"
select select "144"
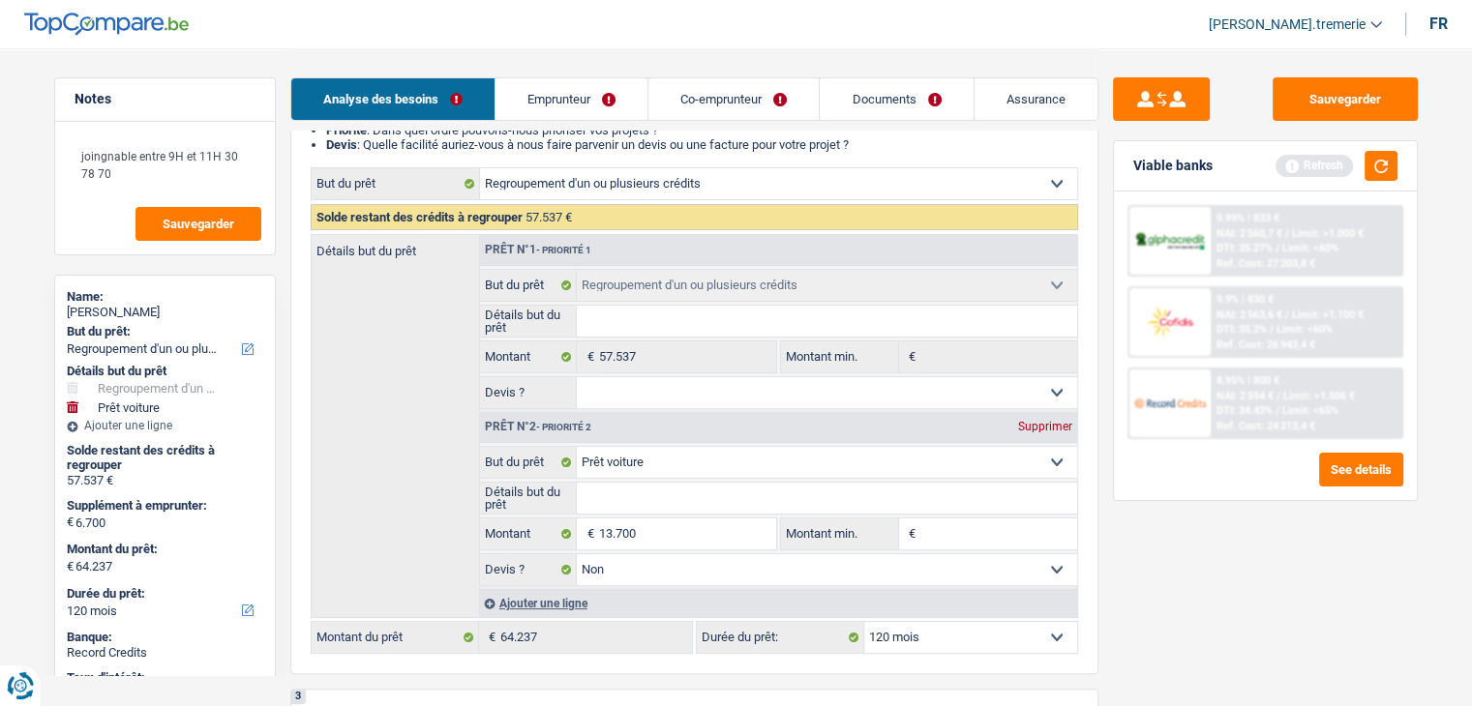
type input "71.237"
select select "144"
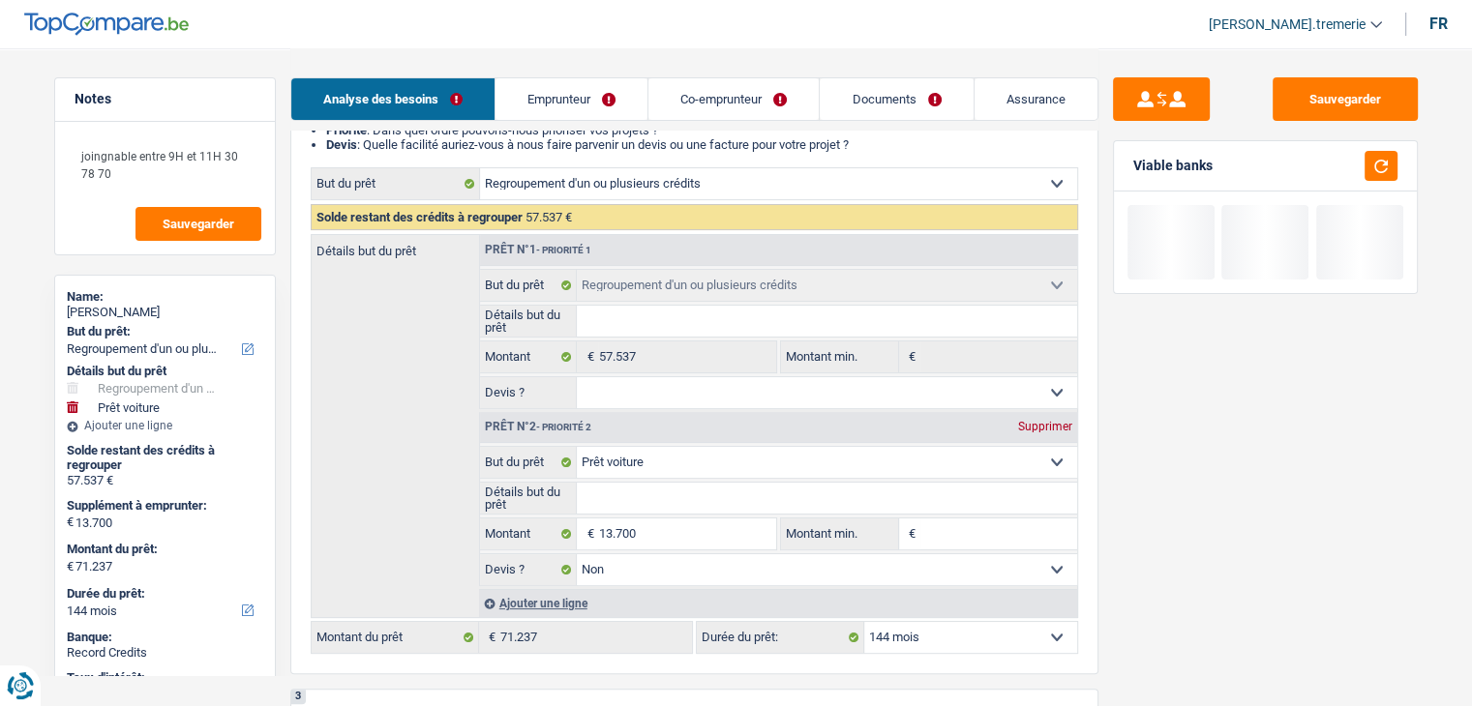
click at [593, 99] on link "Emprunteur" at bounding box center [571, 99] width 152 height 42
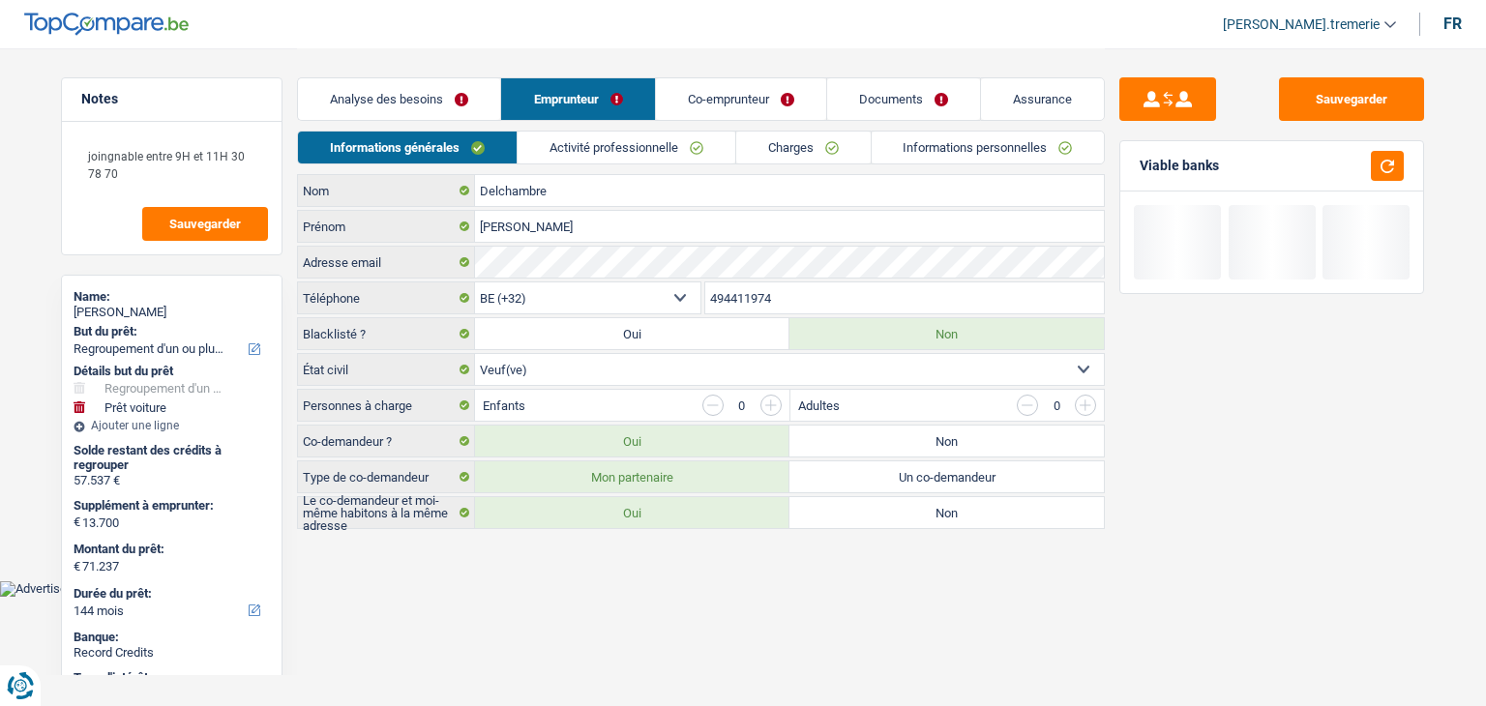
click at [475, 88] on link "Analyse des besoins" at bounding box center [399, 99] width 202 height 42
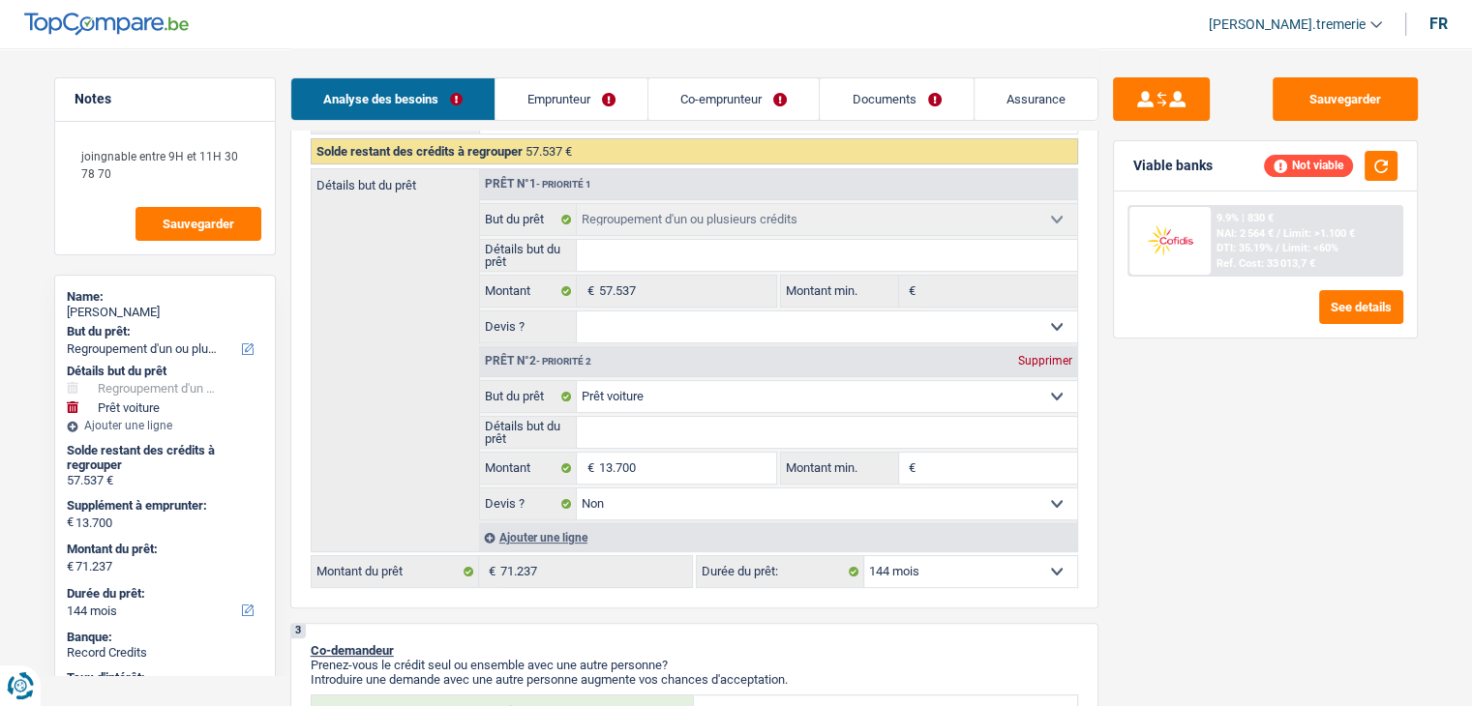
scroll to position [325, 0]
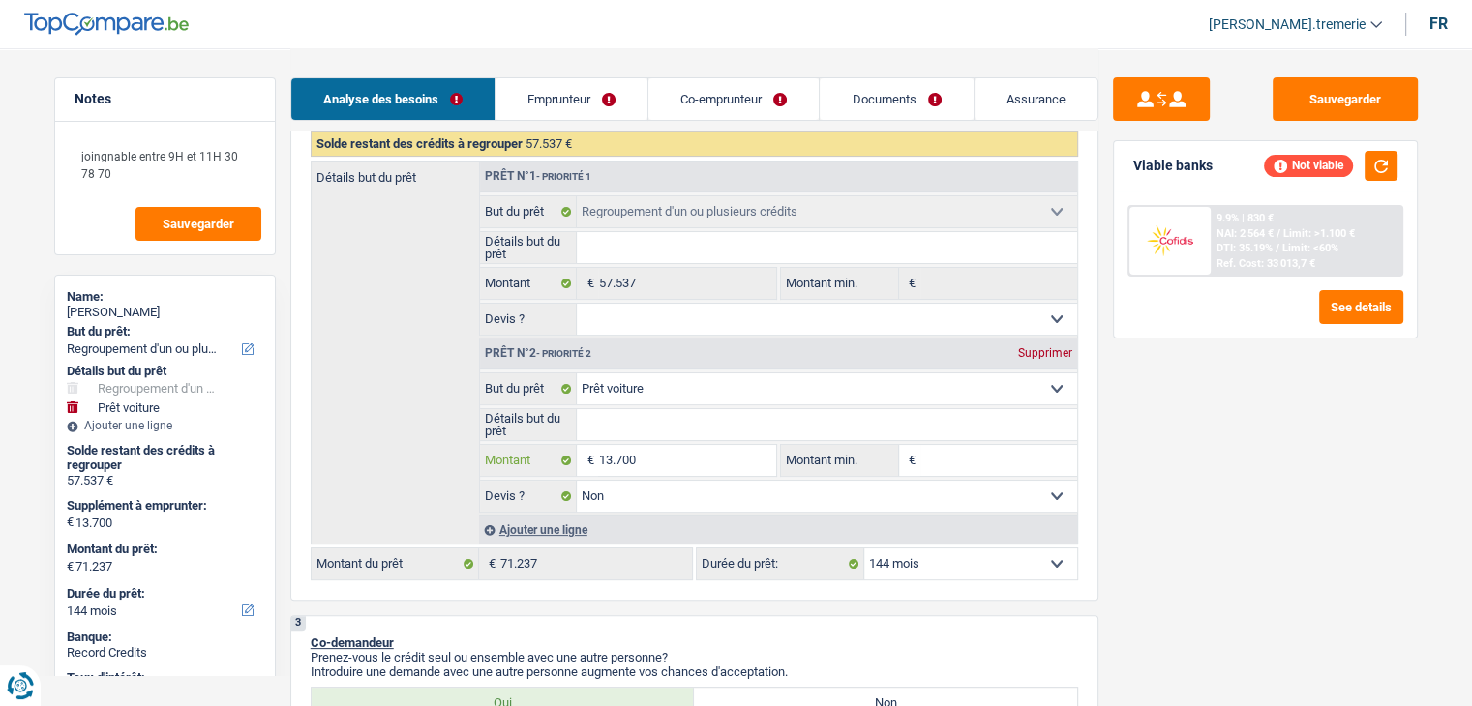
click at [610, 454] on input "13.700" at bounding box center [686, 460] width 177 height 31
type input "1.700"
type input "12.700"
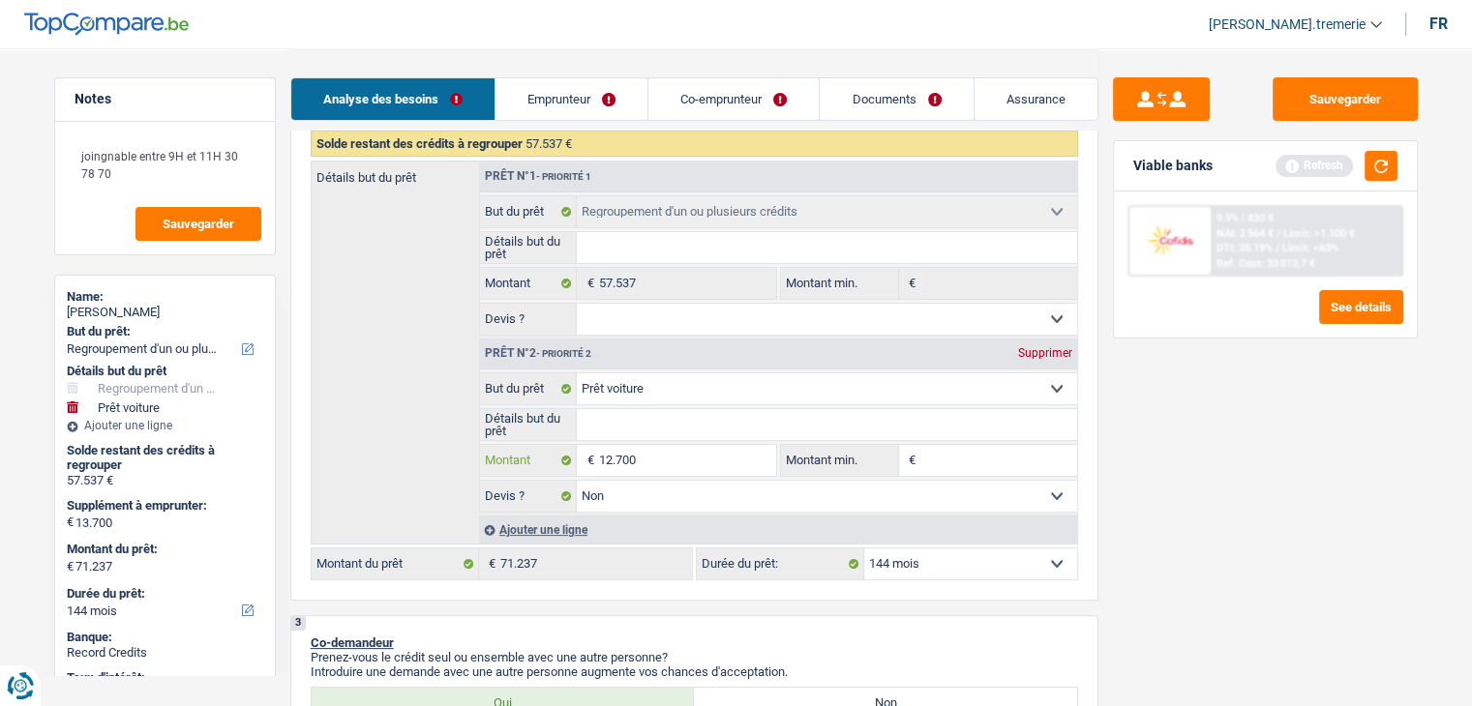
type input "1.200"
type input "12.400"
type input "1.240"
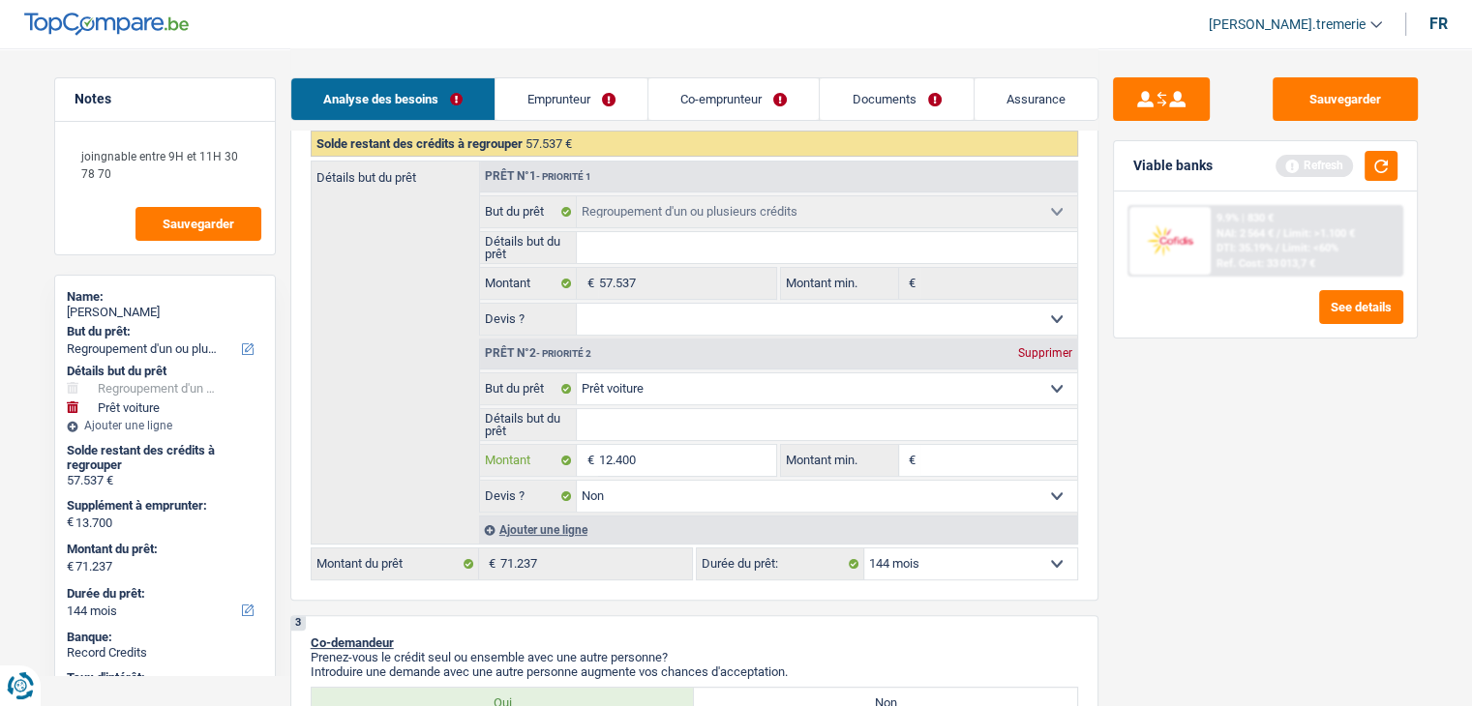
type input "1.240"
type input "12.420"
type input "124.230"
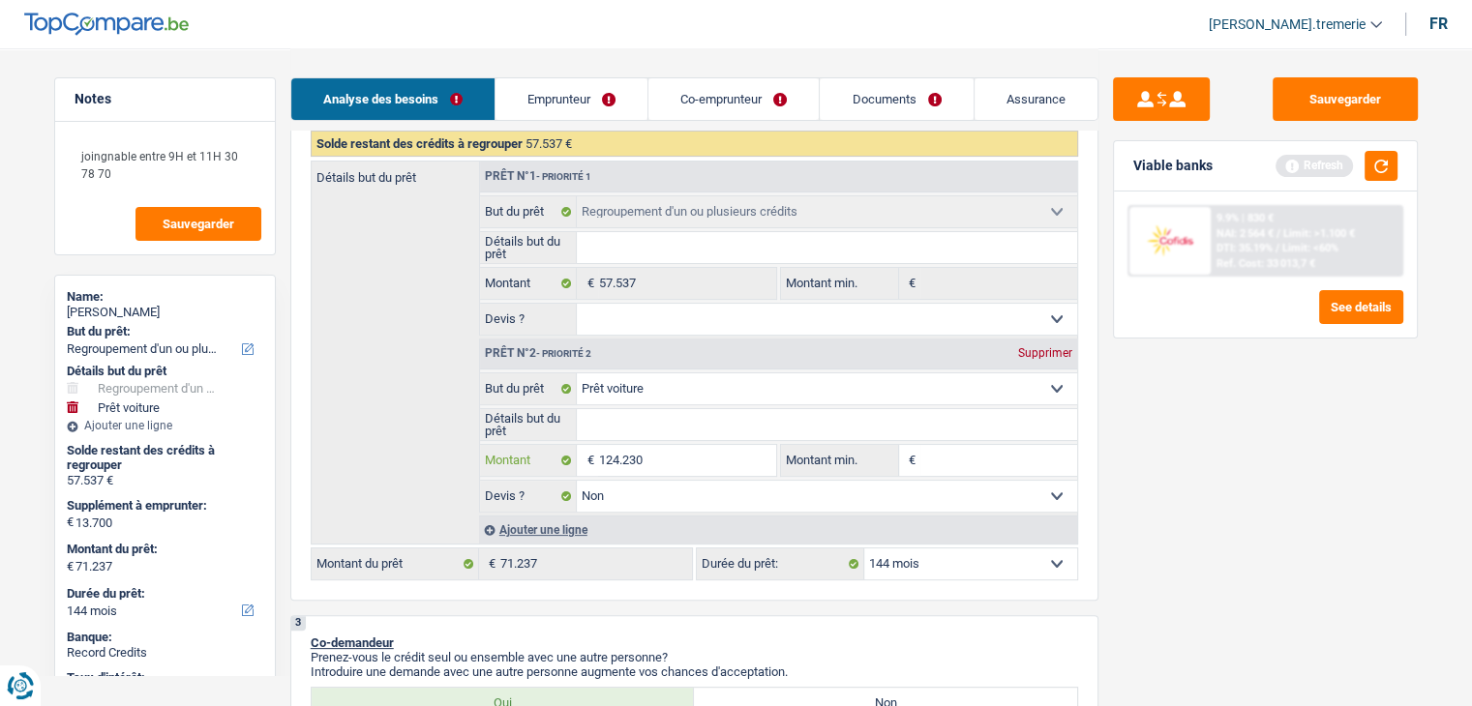
type input "12.423"
type input "69.960"
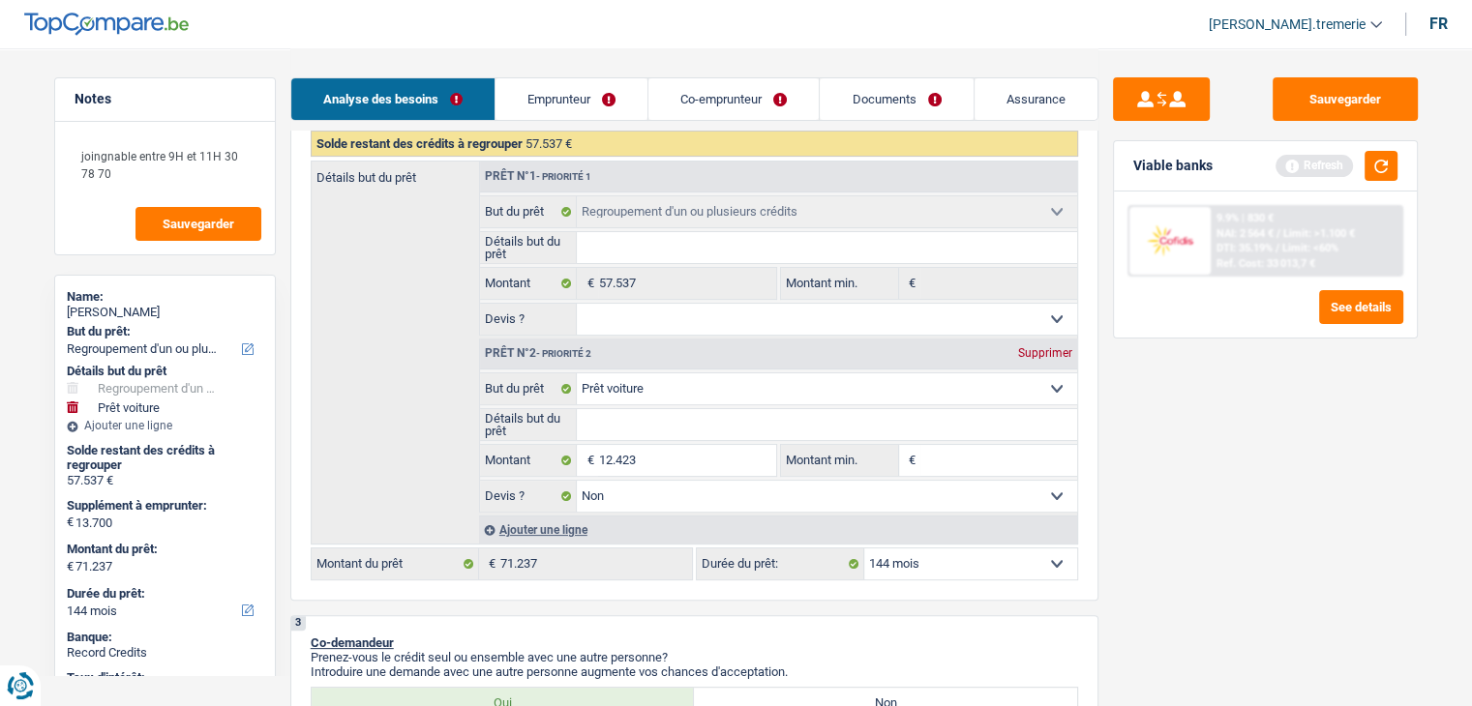
type input "69.960"
click at [1103, 486] on div "Sauvegarder Viable banks Refresh 9.9% | 830 € NAI: 2 564 € / Limit: >1.100 € DT…" at bounding box center [1265, 376] width 334 height 598
click at [628, 452] on input "12.423" at bounding box center [686, 460] width 177 height 31
type input "1.243"
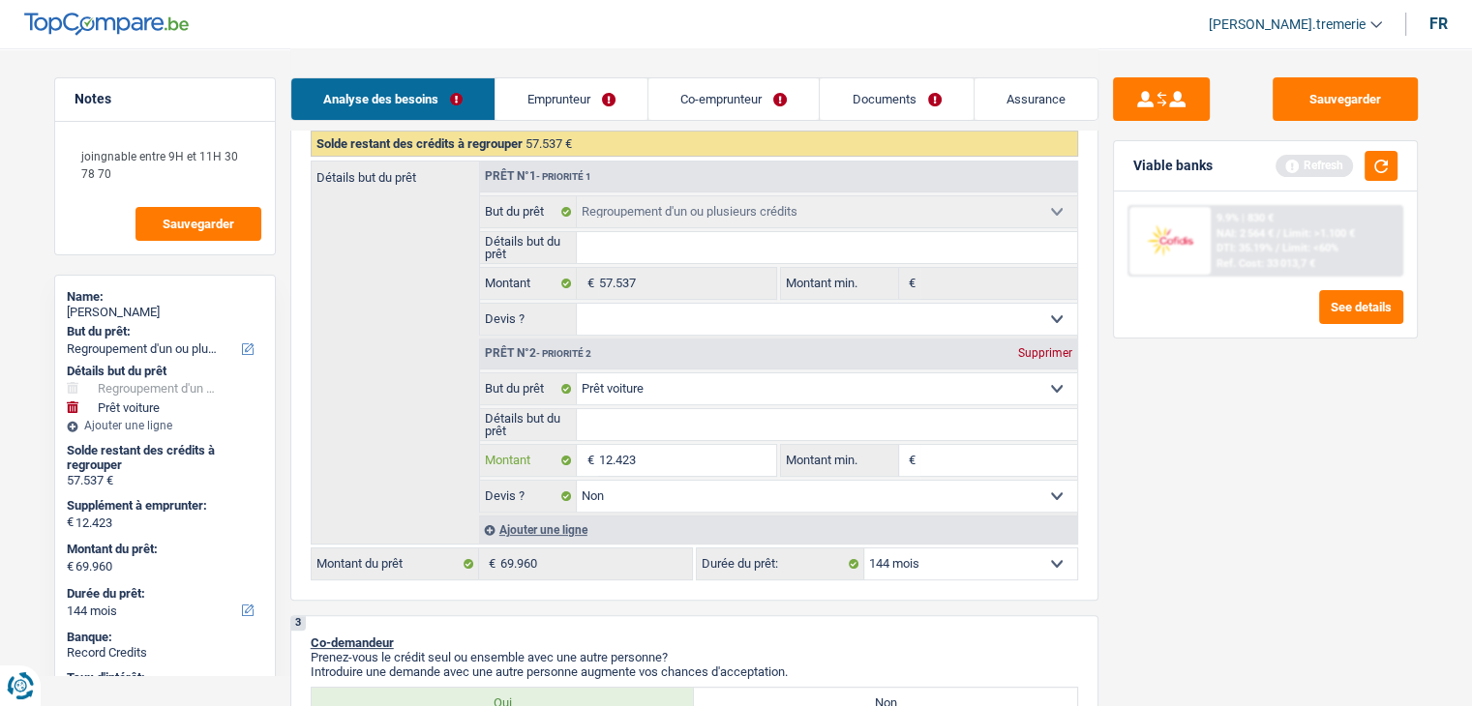
type input "1.243"
type input "12.463"
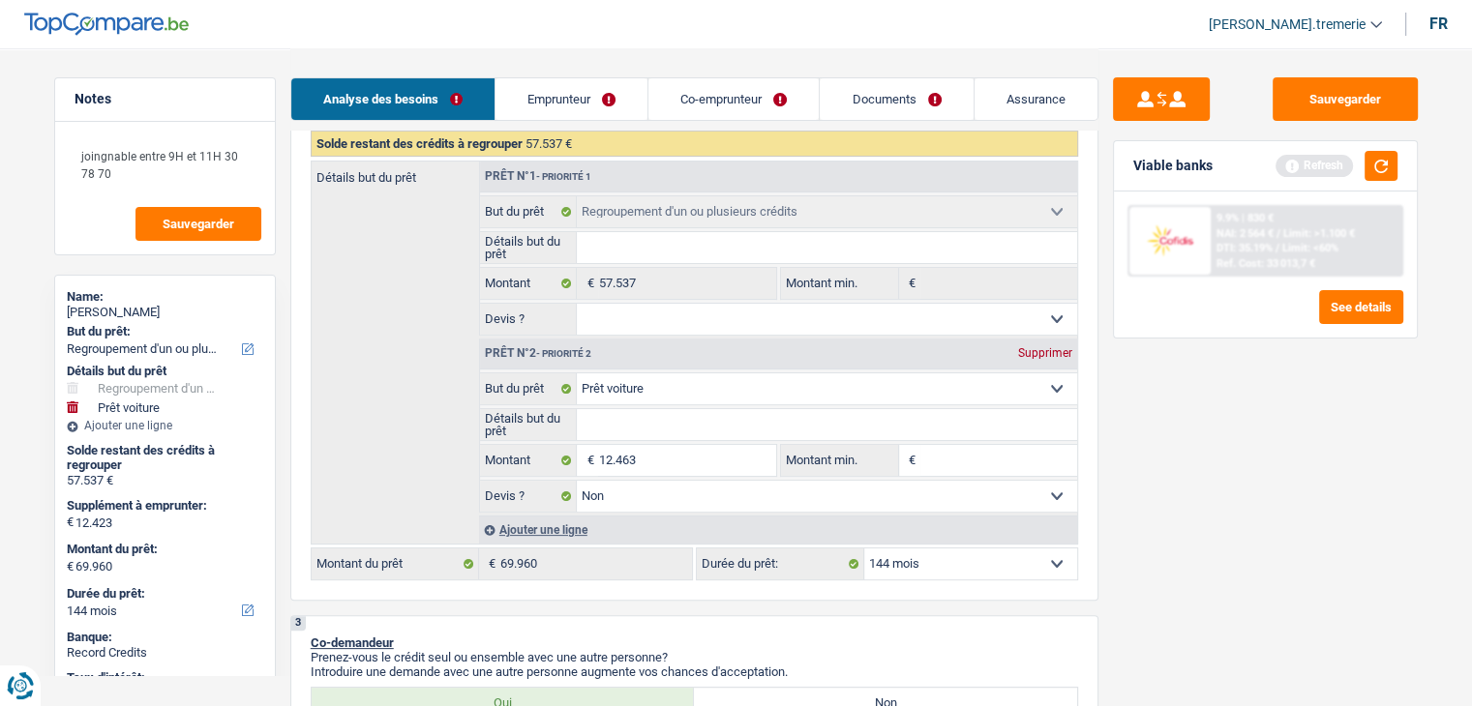
type input "70.000"
click at [689, 492] on select "Oui Non Non répondu Sélectionner une option" at bounding box center [827, 496] width 500 height 31
click at [1358, 568] on div "Sauvegarder Viable banks Refresh 9.9% | 830 € NAI: 2 564 € / Limit: >1.100 € DT…" at bounding box center [1265, 376] width 334 height 598
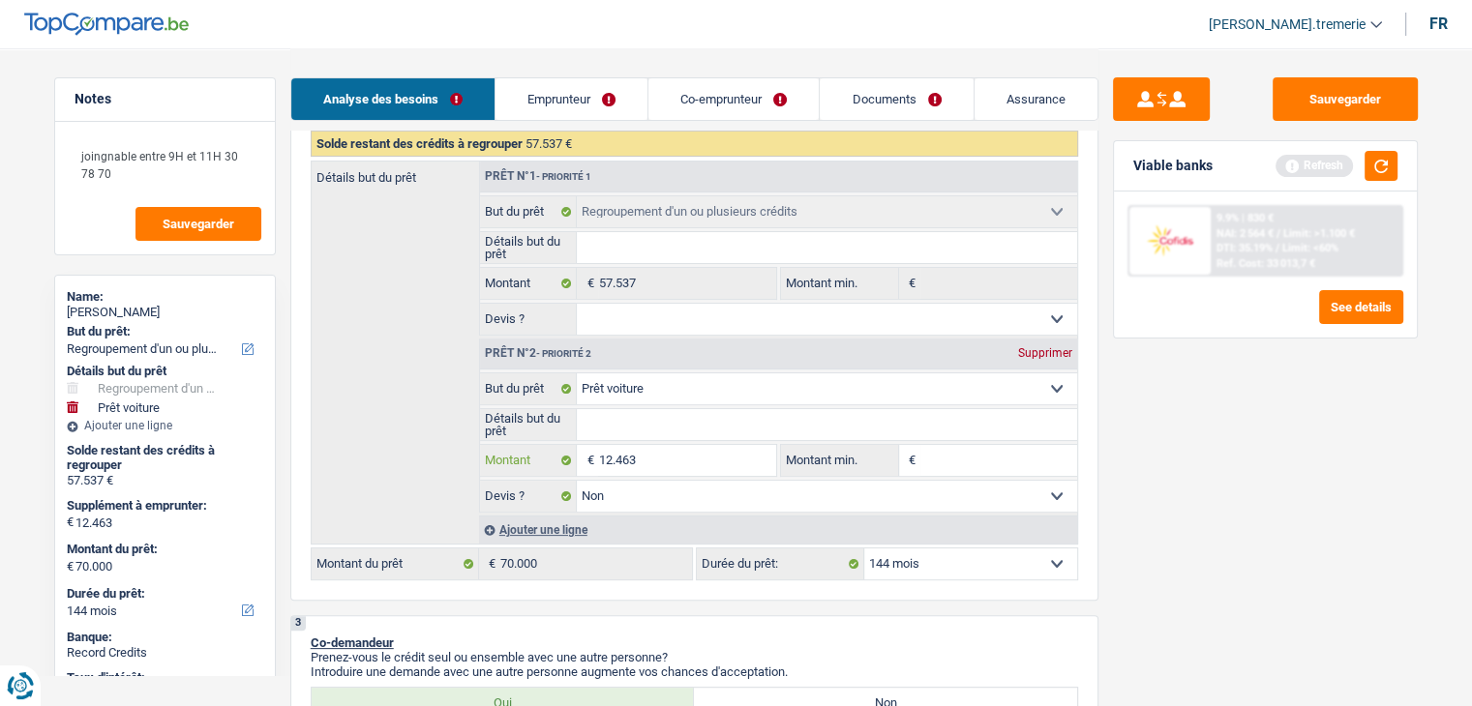
click at [623, 450] on input "12.463" at bounding box center [686, 460] width 177 height 31
type input "1.263"
type input "12.163"
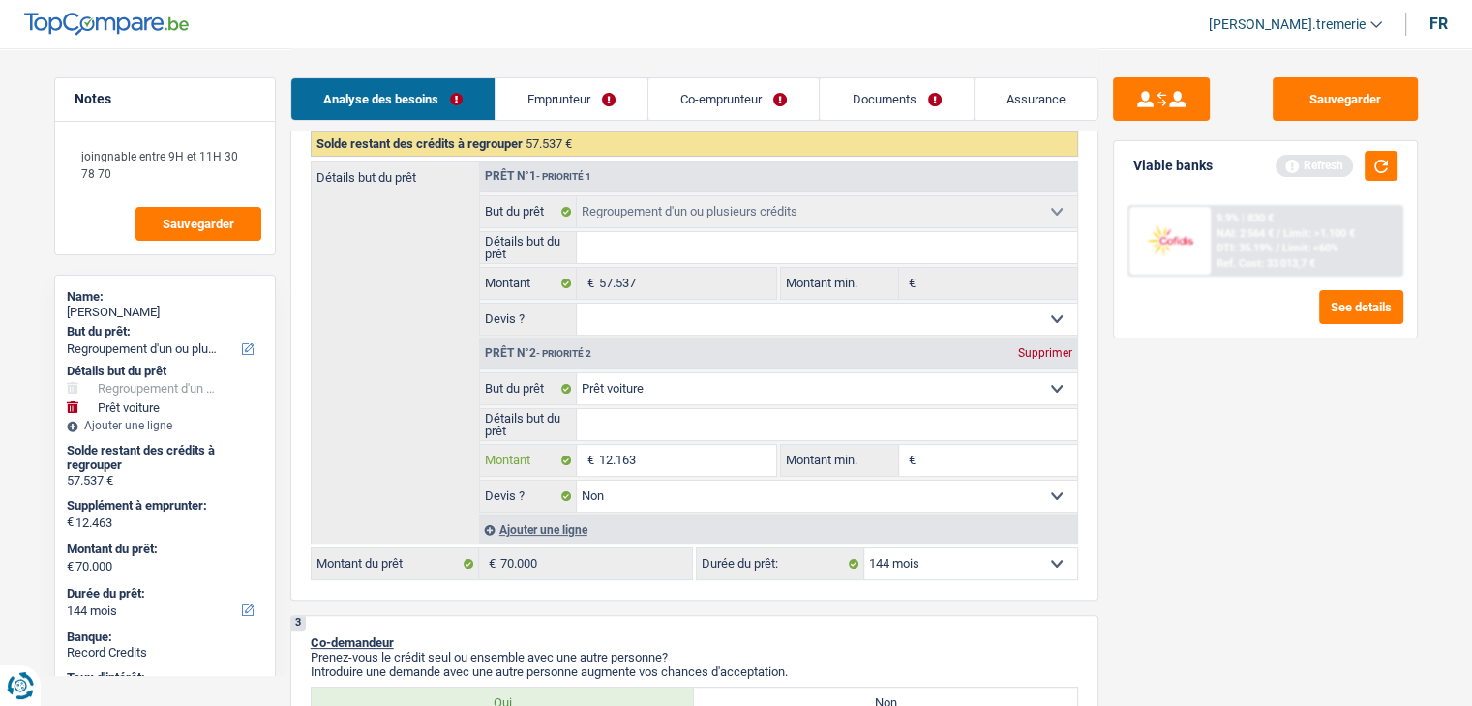
type input "1.163"
type input "13.163"
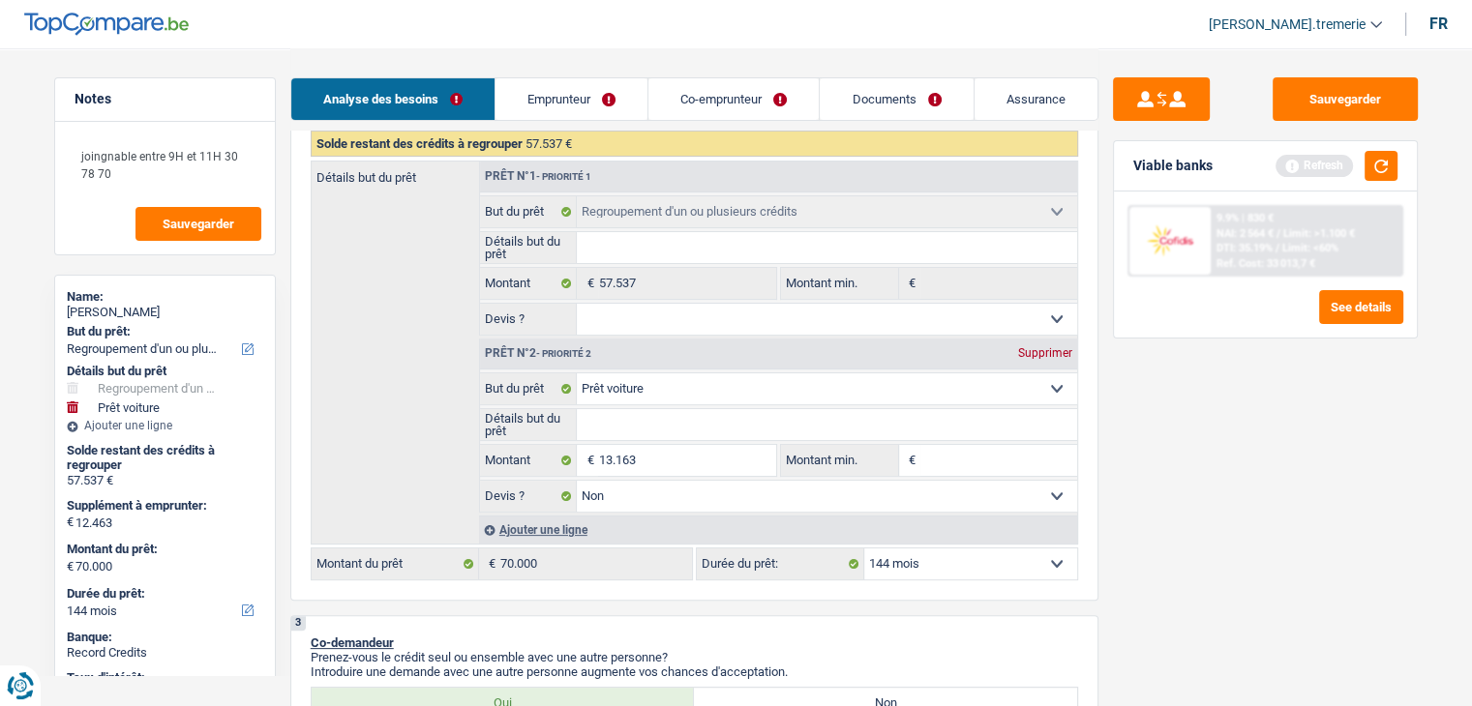
type input "13.163"
type input "70.700"
click at [677, 317] on select "Oui Non Non répondu Sélectionner une option" at bounding box center [827, 319] width 500 height 31
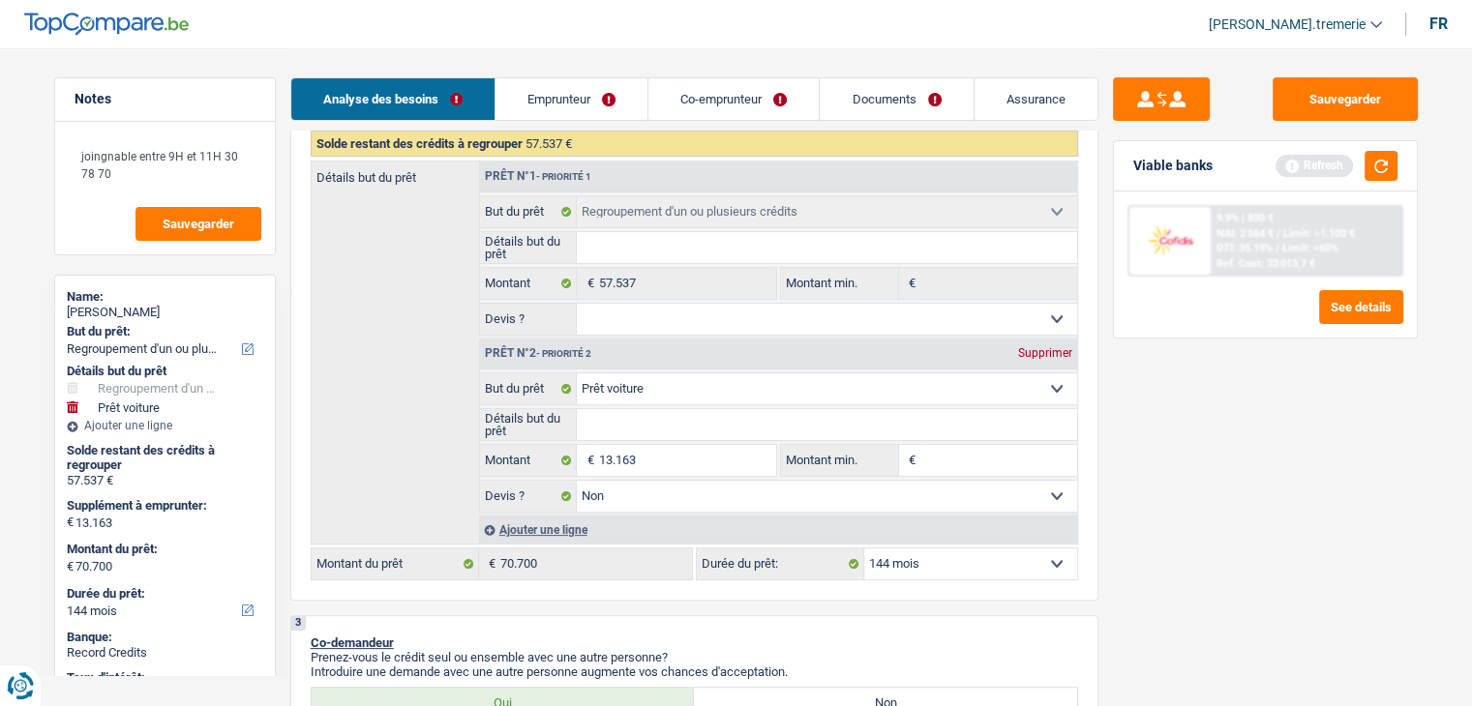
click at [1337, 547] on div "Sauvegarder Viable banks Refresh 9.9% | 830 € NAI: 2 564 € / Limit: >1.100 € DT…" at bounding box center [1265, 376] width 334 height 598
click at [931, 543] on div "Confort maison: meubles, textile, peinture, électroménager, outillage non-profe…" at bounding box center [694, 337] width 767 height 487
click at [917, 570] on select "12 mois 18 mois 24 mois 30 mois 36 mois 42 mois 48 mois 60 mois 72 mois 84 mois…" at bounding box center [970, 564] width 213 height 31
select select "120"
click at [864, 549] on select "12 mois 18 mois 24 mois 30 mois 36 mois 42 mois 48 mois 60 mois 72 mois 84 mois…" at bounding box center [970, 564] width 213 height 31
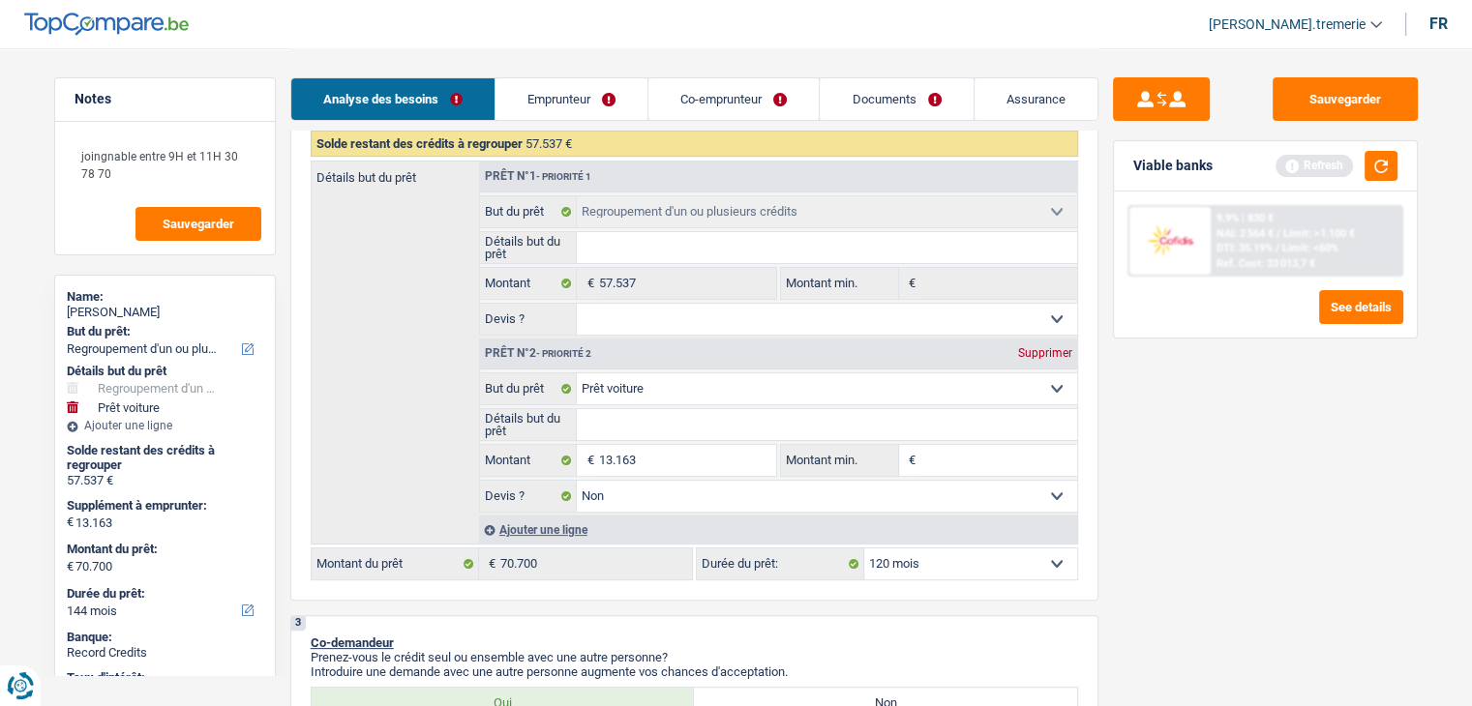
select select "120"
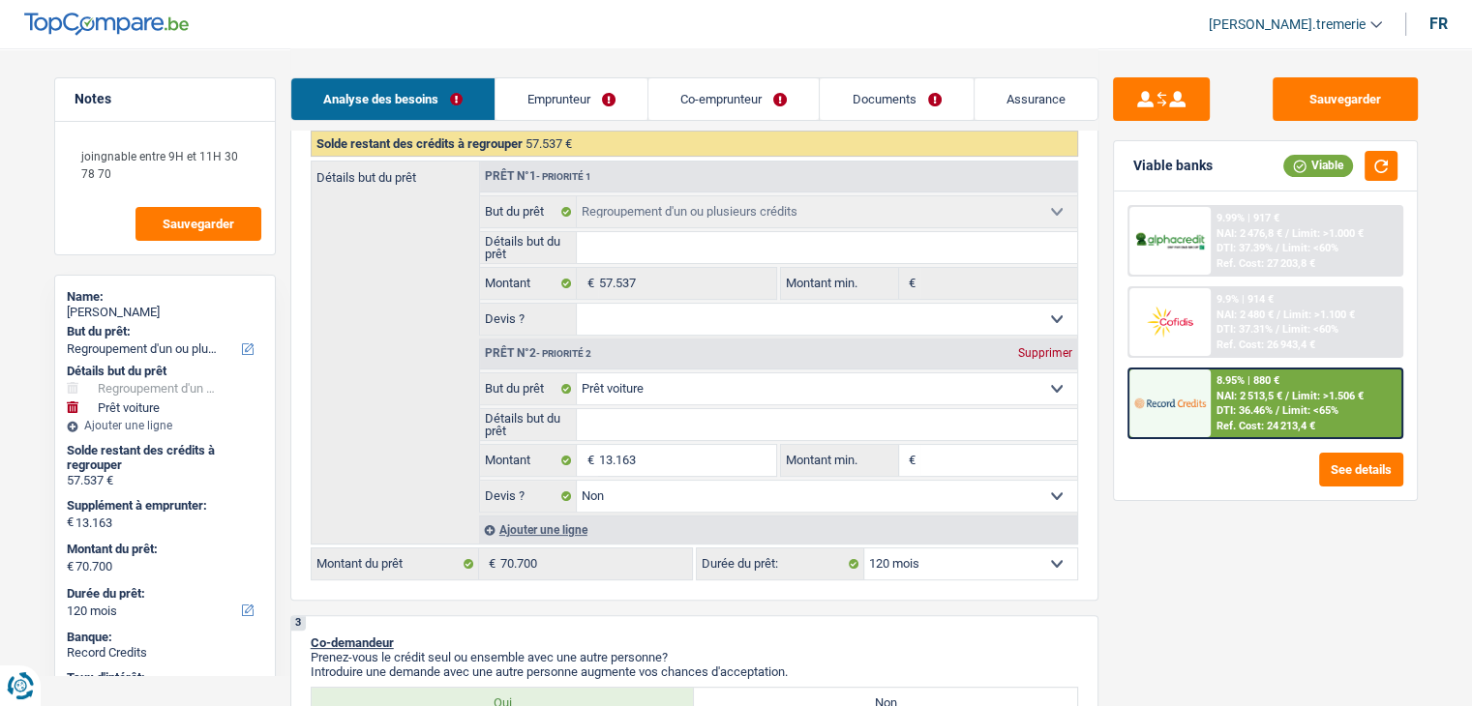
click at [1221, 411] on span "DTI: 36.46%" at bounding box center [1244, 410] width 56 height 13
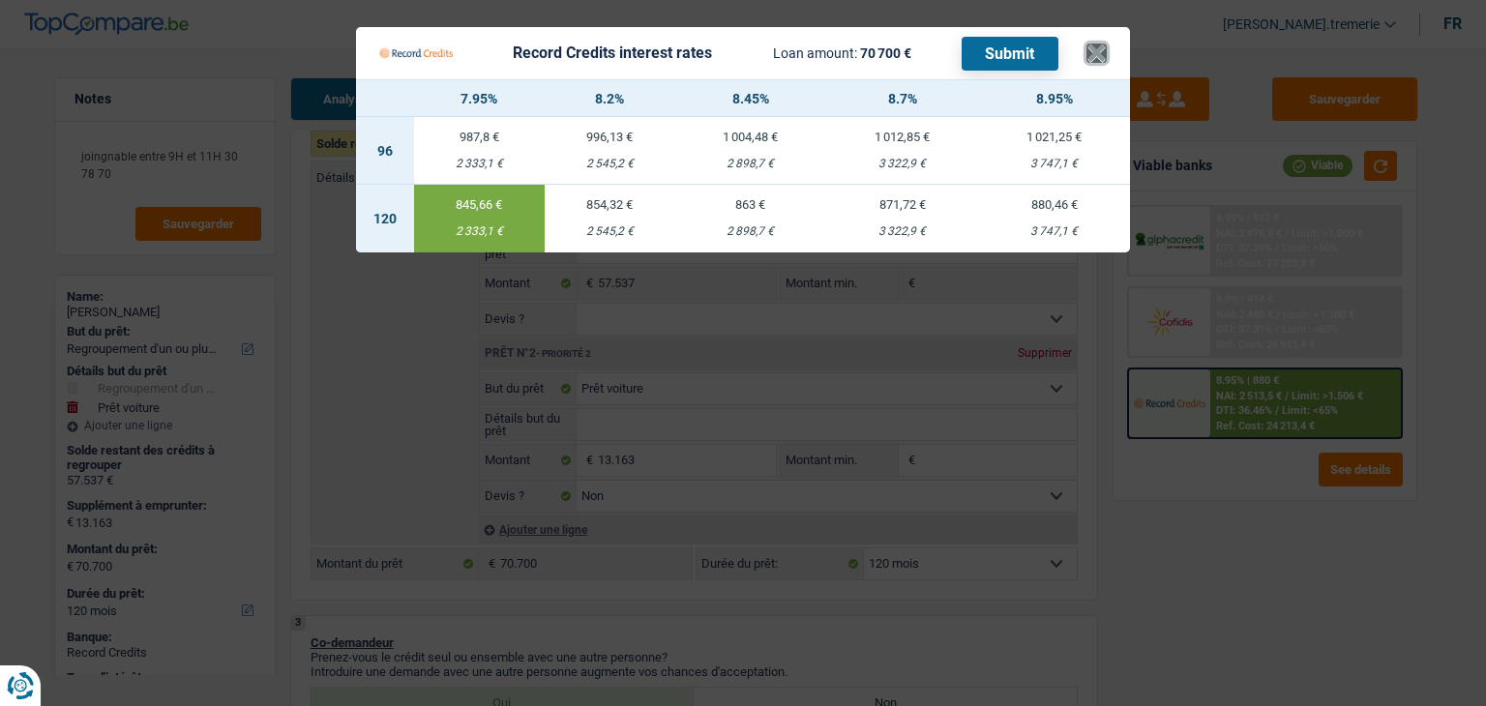
click at [1091, 52] on button "×" at bounding box center [1096, 53] width 20 height 19
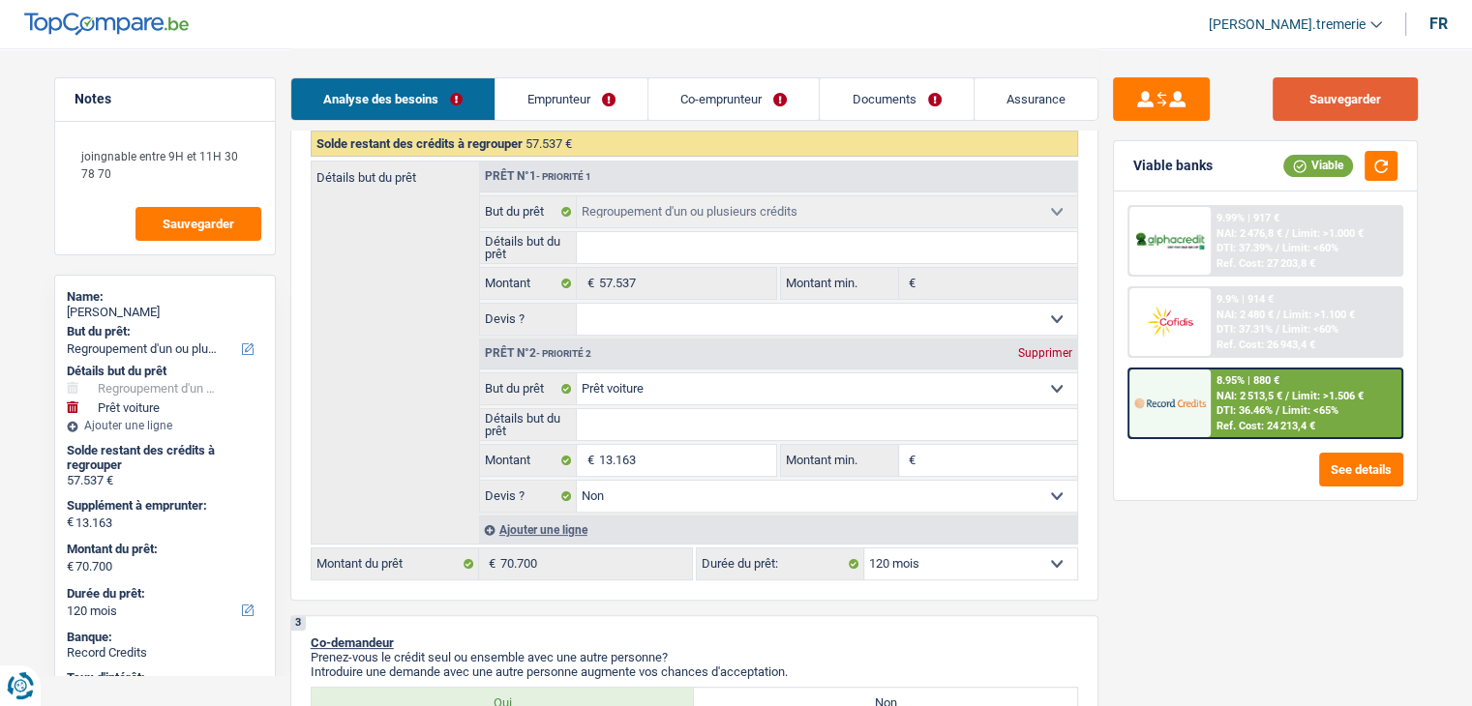
click at [1318, 105] on button "Sauvegarder" at bounding box center [1344, 99] width 145 height 44
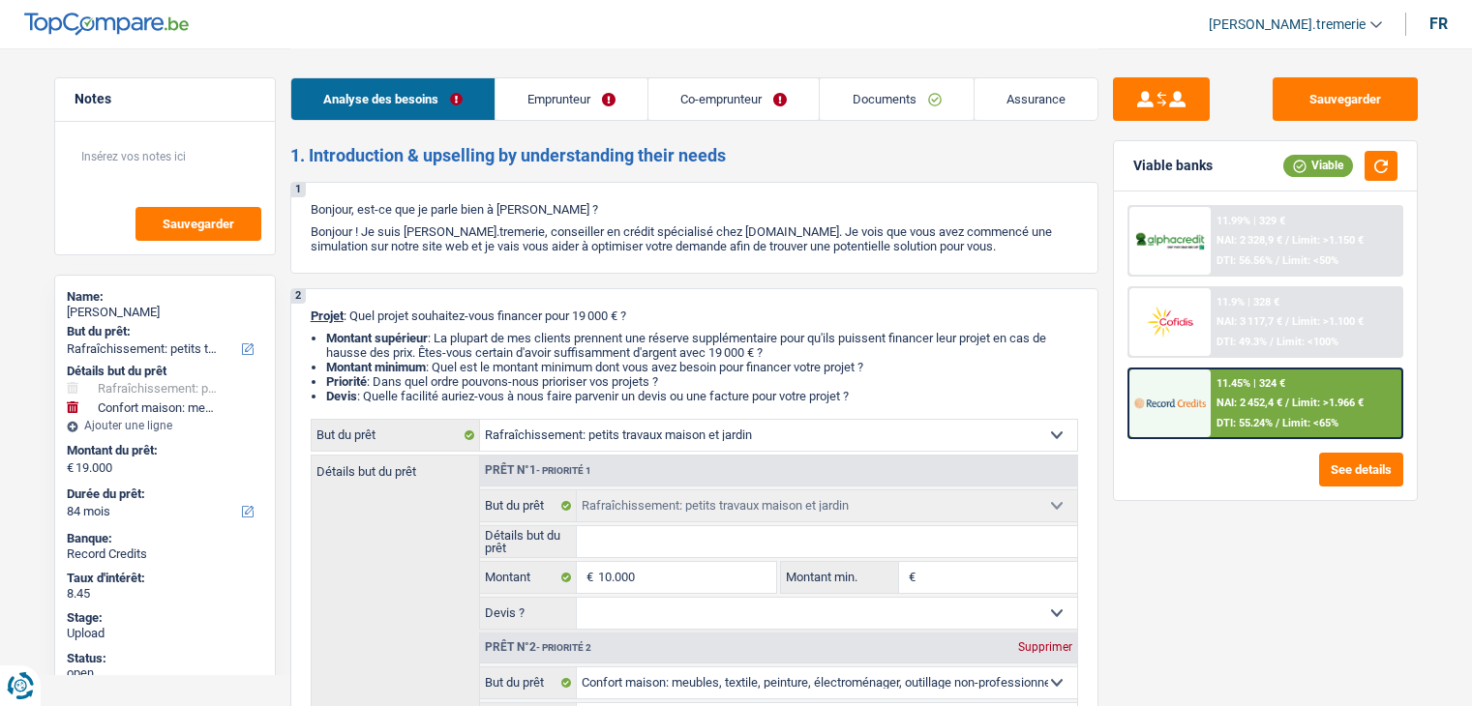
select select "houseOrGarden"
select select "household"
select select "84"
select select "houseOrGarden"
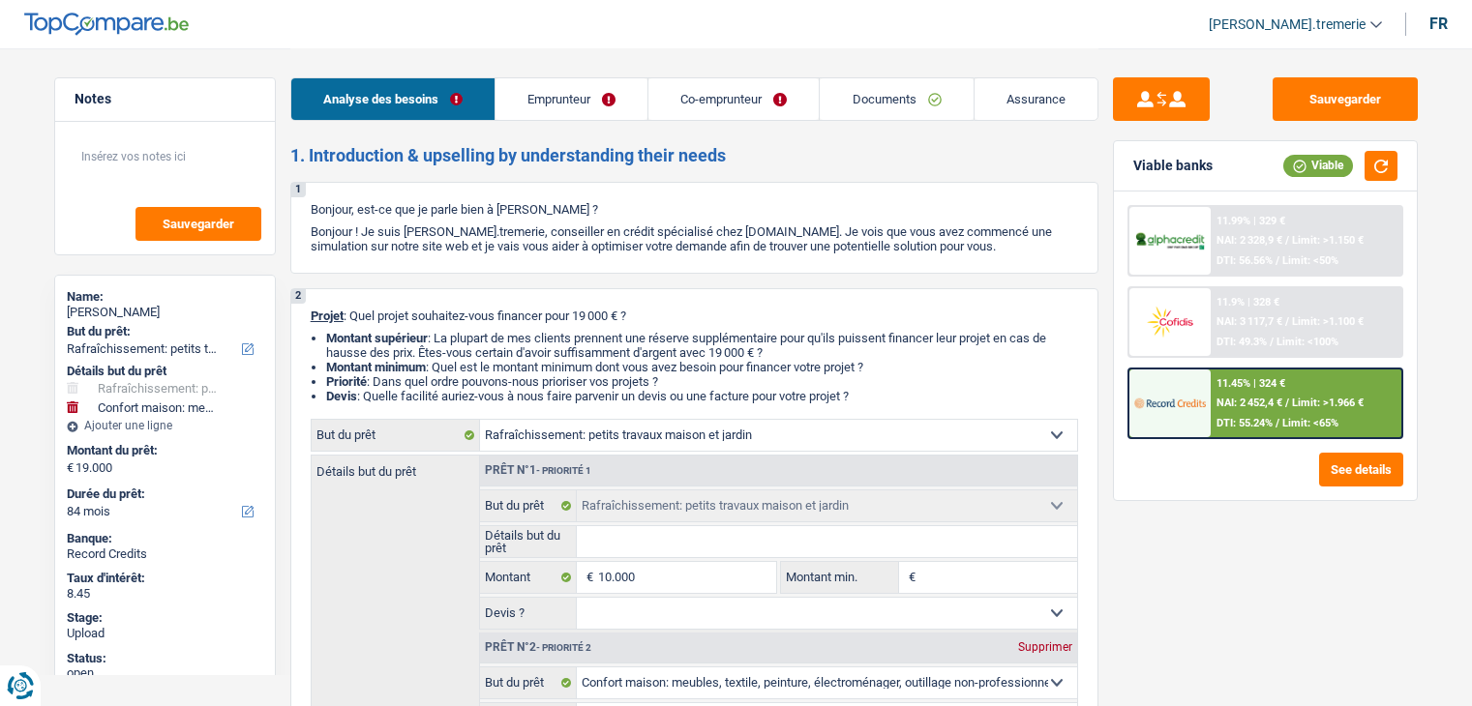
select select "houseOrGarden"
select select "household"
select select "false"
select select "84"
select select "publicEmployee"
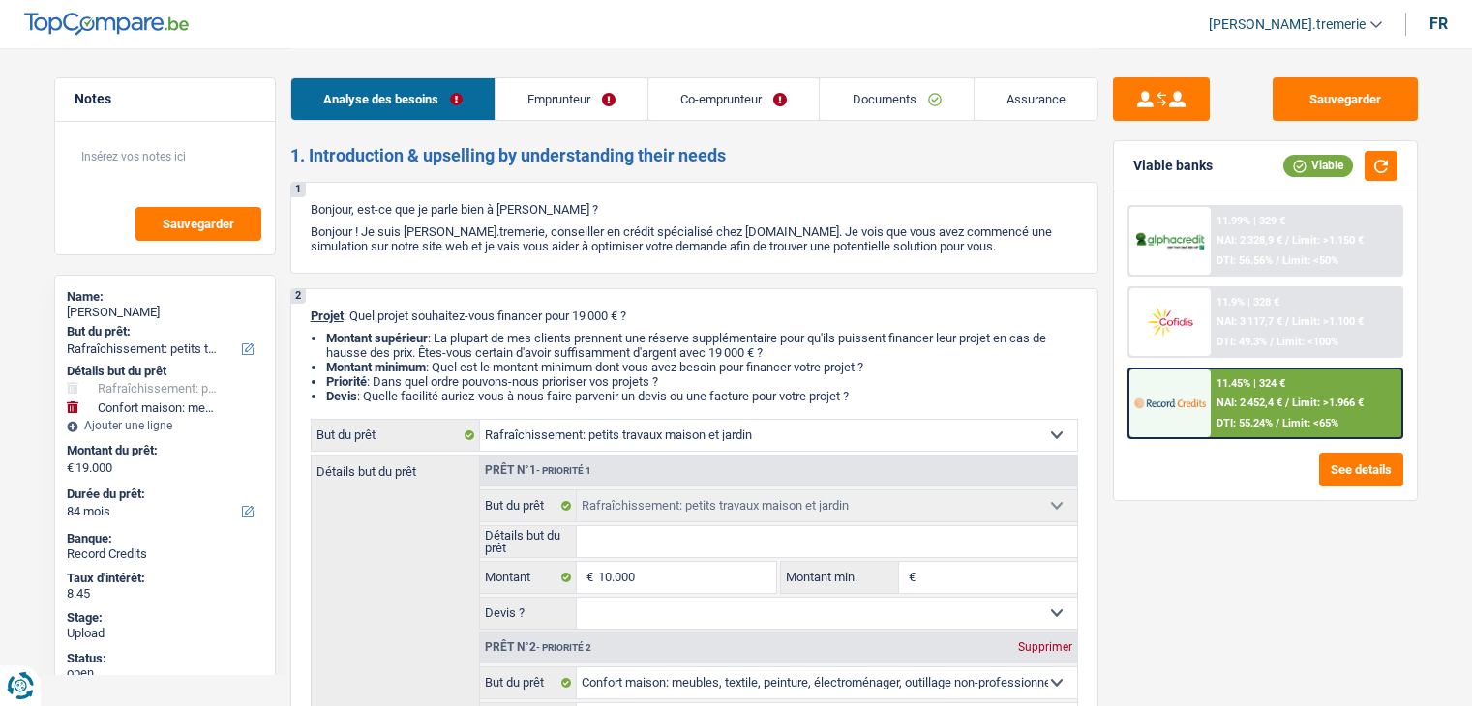
select select "worker"
select select "familyAllowances"
select select "netSalary"
select select "mealVouchers"
select select "netSalary"
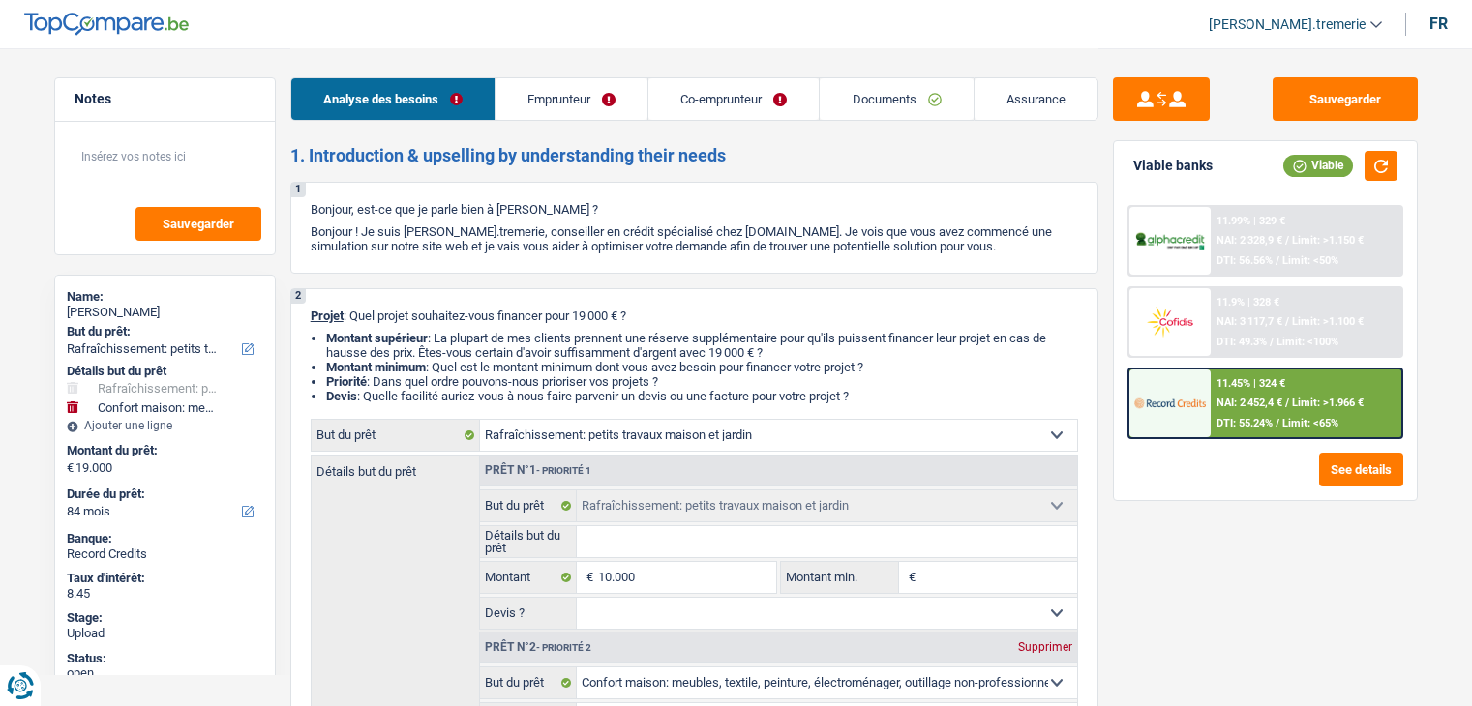
select select "mealVouchers"
select select "rents"
select select "mortgage"
select select "300"
select select "carLoan"
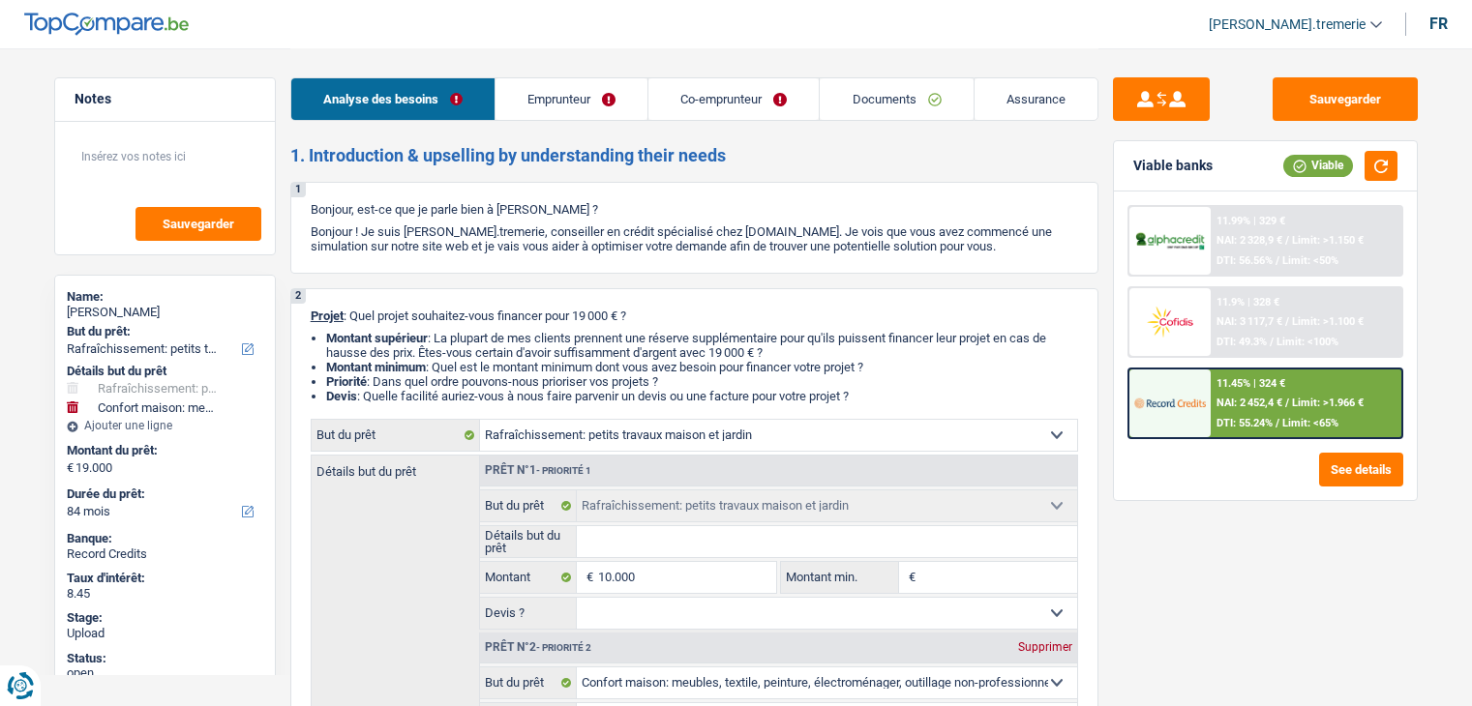
select select "60"
select select "cardOrCredit"
select select "houseOrGarden"
select select "household"
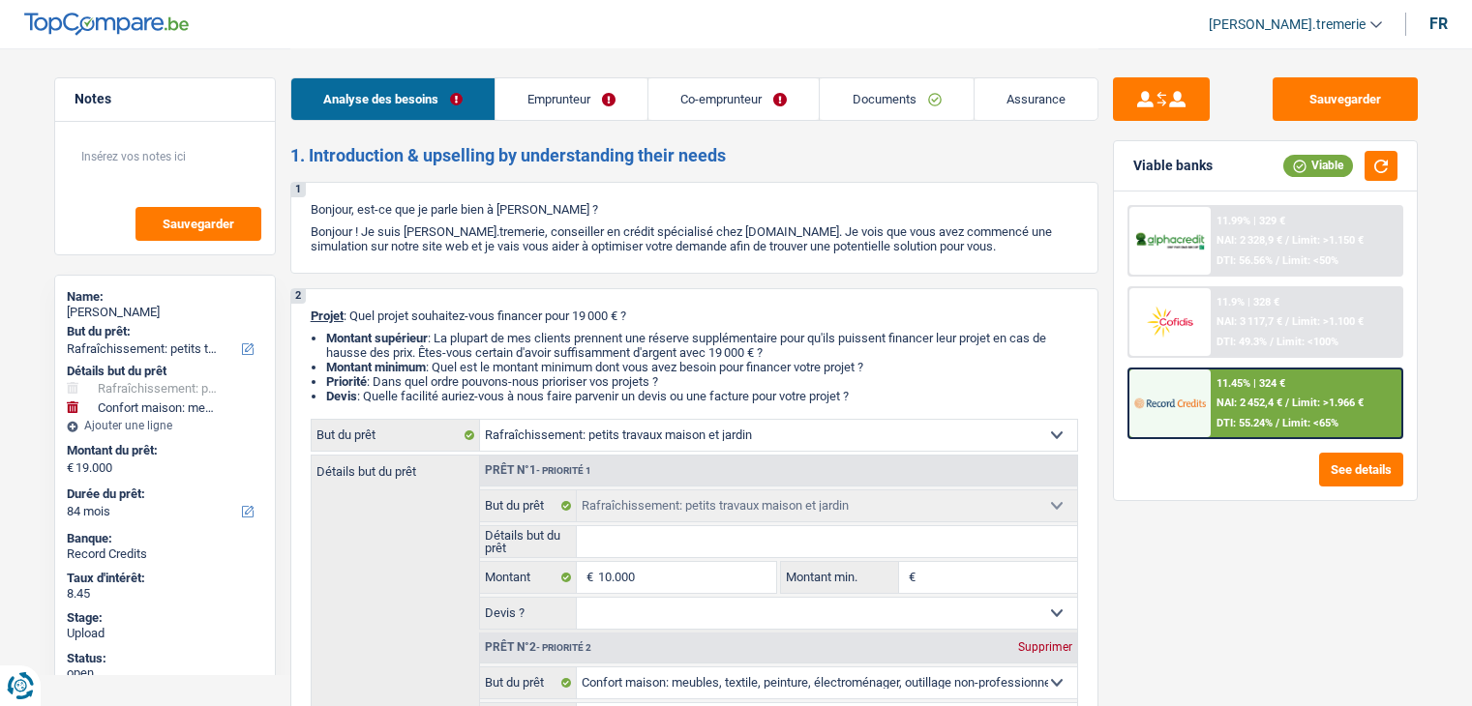
select select "false"
select select "84"
click at [1298, 405] on span "Limit: >1.966 €" at bounding box center [1328, 403] width 72 height 13
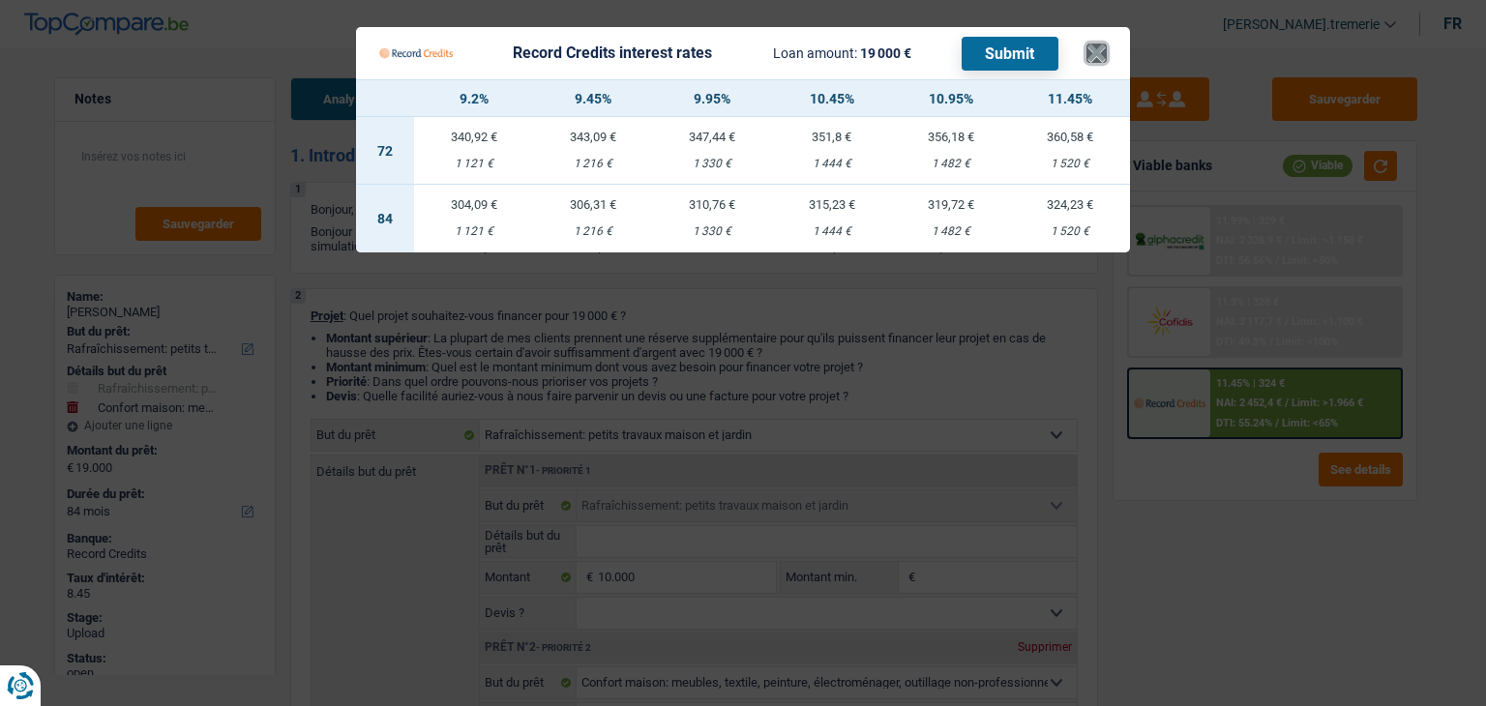
click at [1095, 44] on button "×" at bounding box center [1096, 53] width 20 height 19
